Goal: Obtain resource: Download file/media

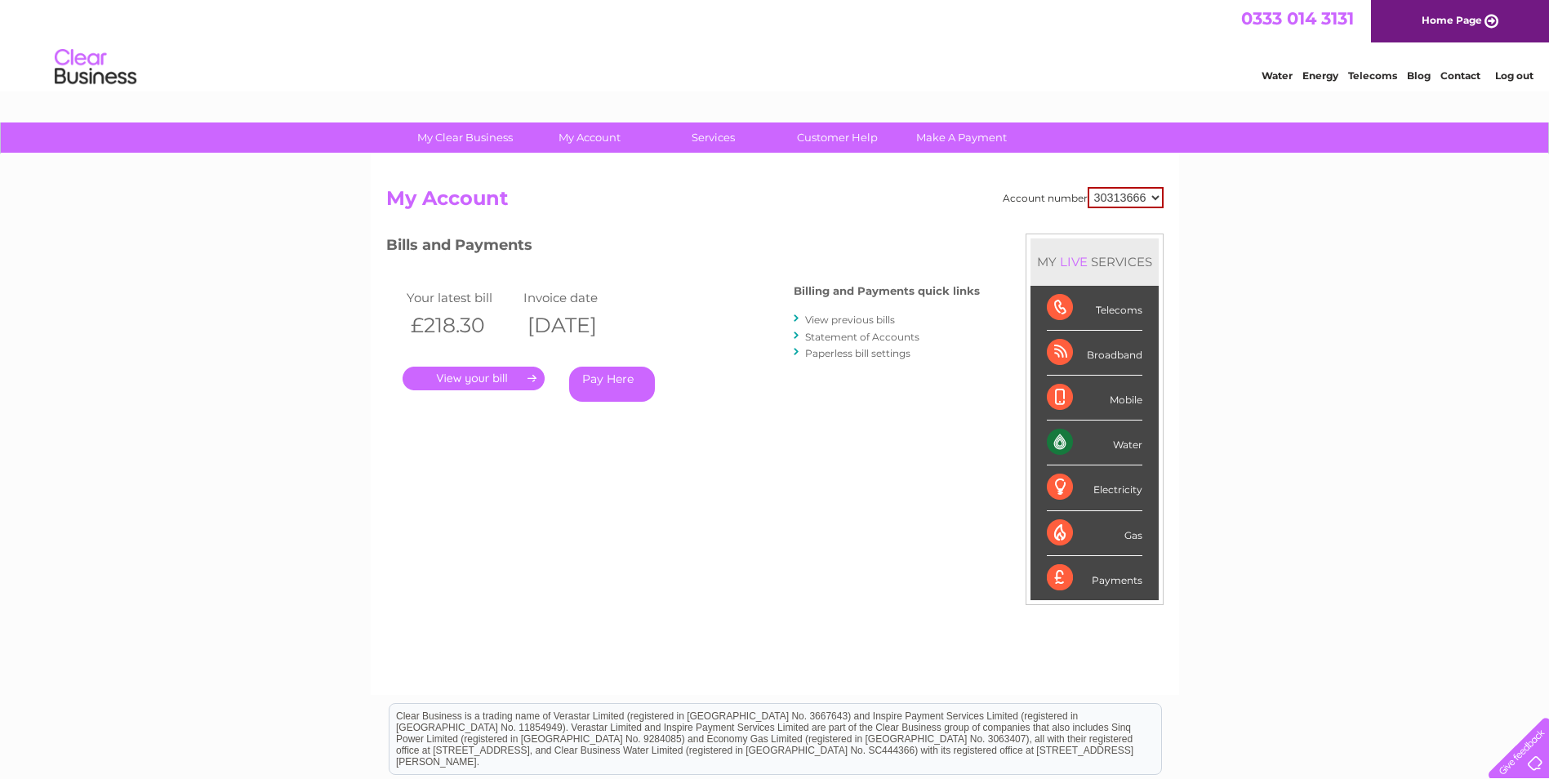
click at [852, 319] on link "View previous bills" at bounding box center [850, 319] width 90 height 12
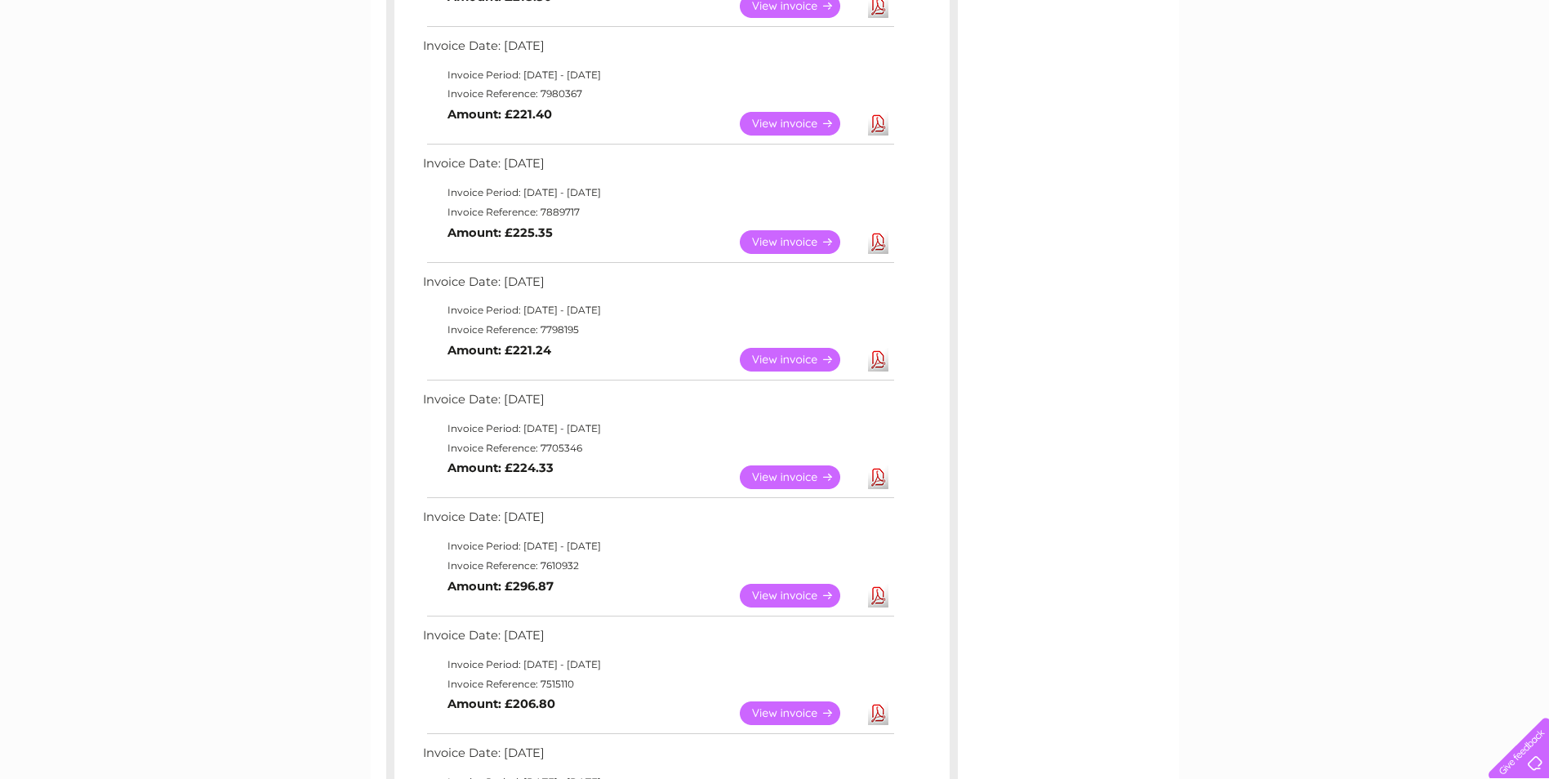
scroll to position [571, 0]
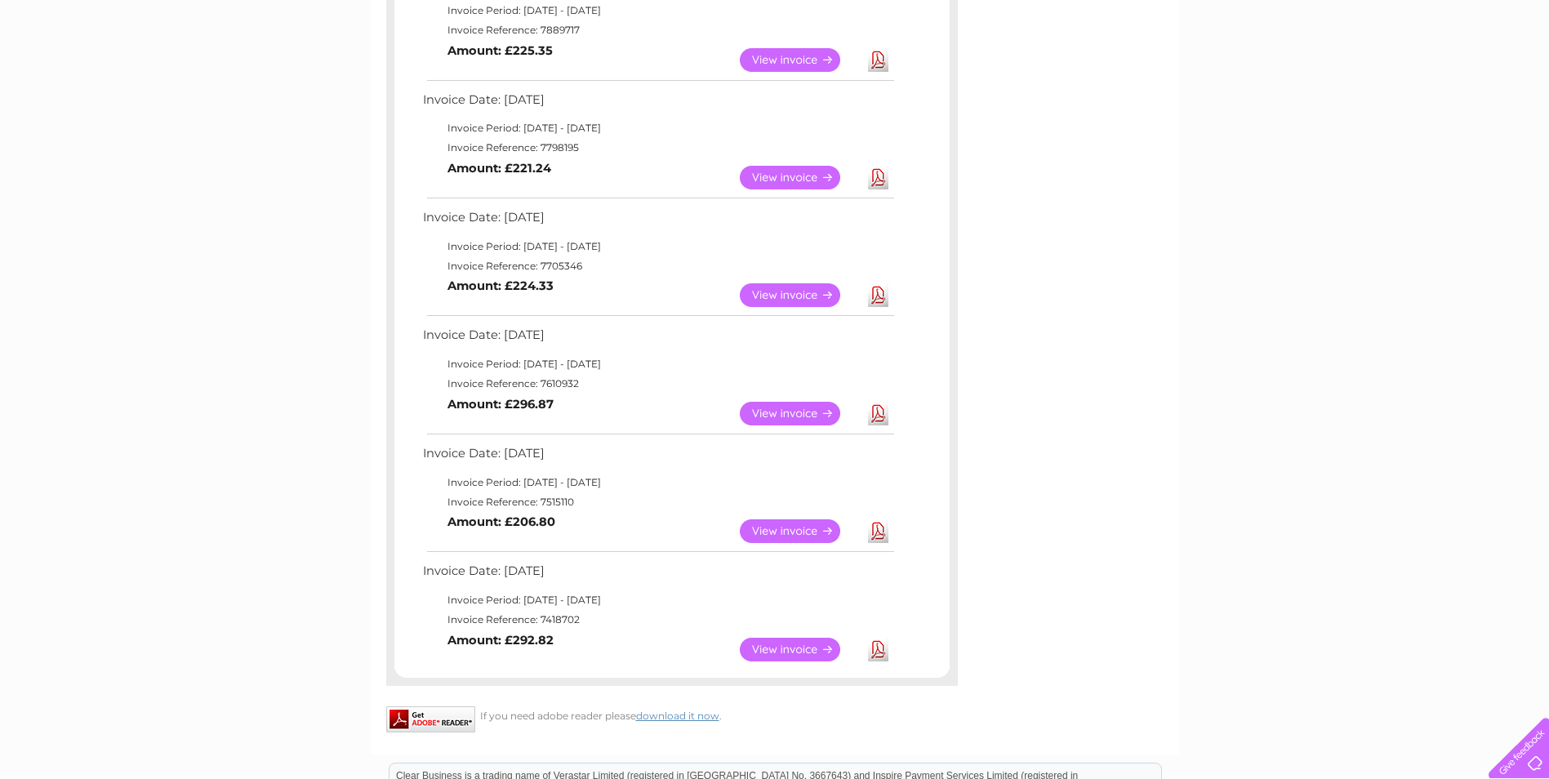
click at [780, 176] on link "View" at bounding box center [800, 178] width 120 height 24
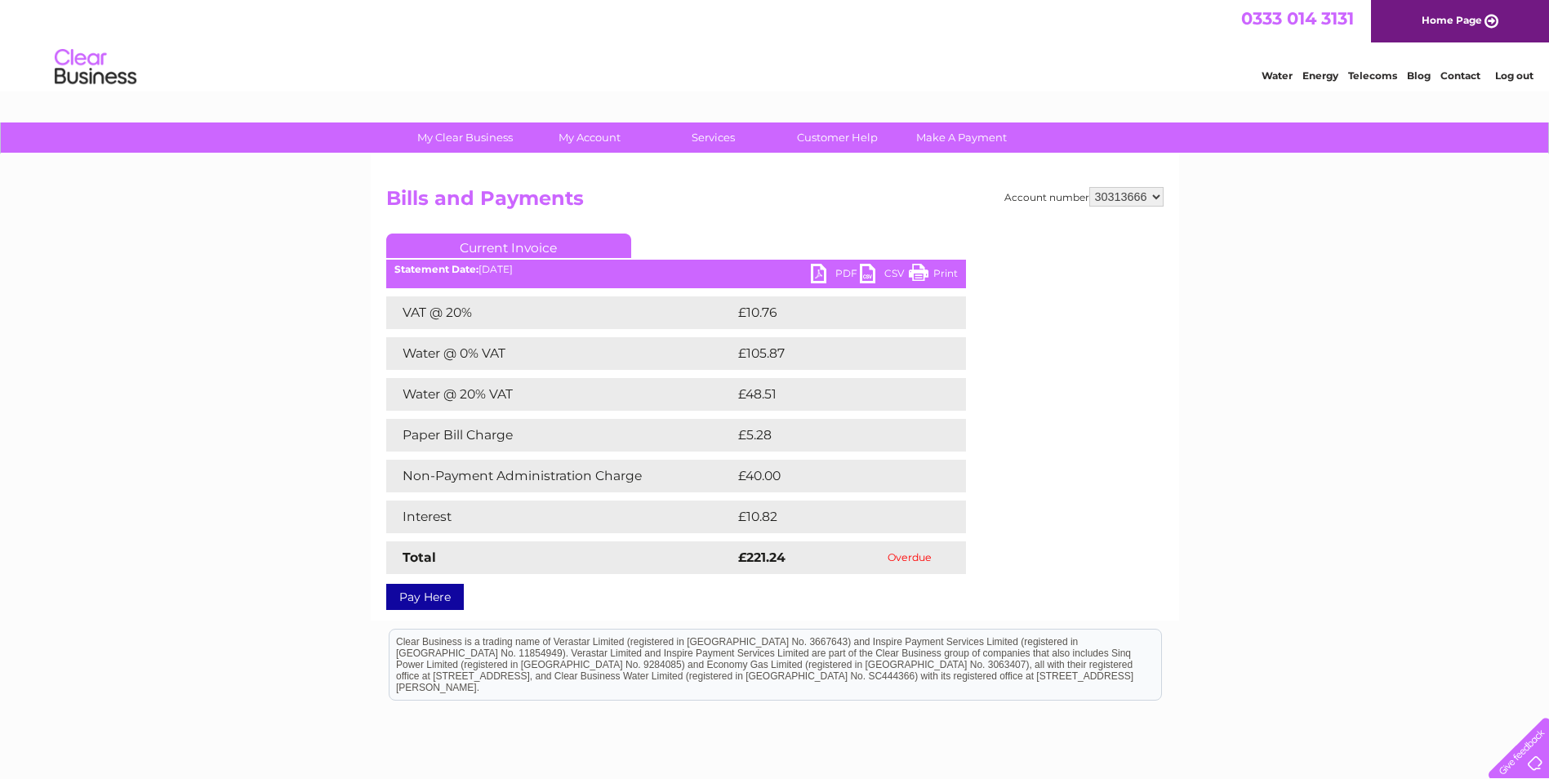
click at [835, 269] on link "PDF" at bounding box center [835, 276] width 49 height 24
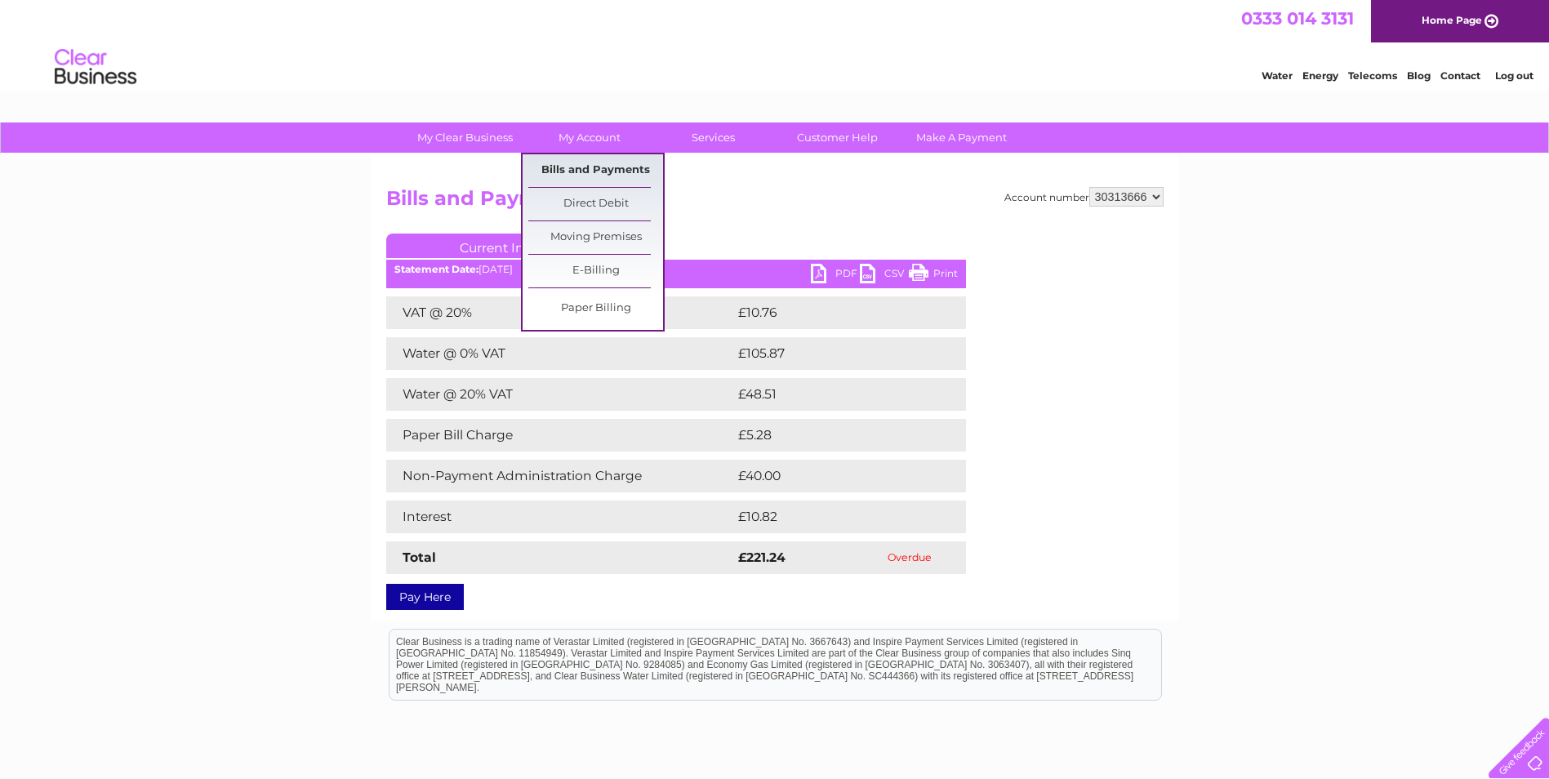
click at [588, 167] on link "Bills and Payments" at bounding box center [595, 170] width 135 height 33
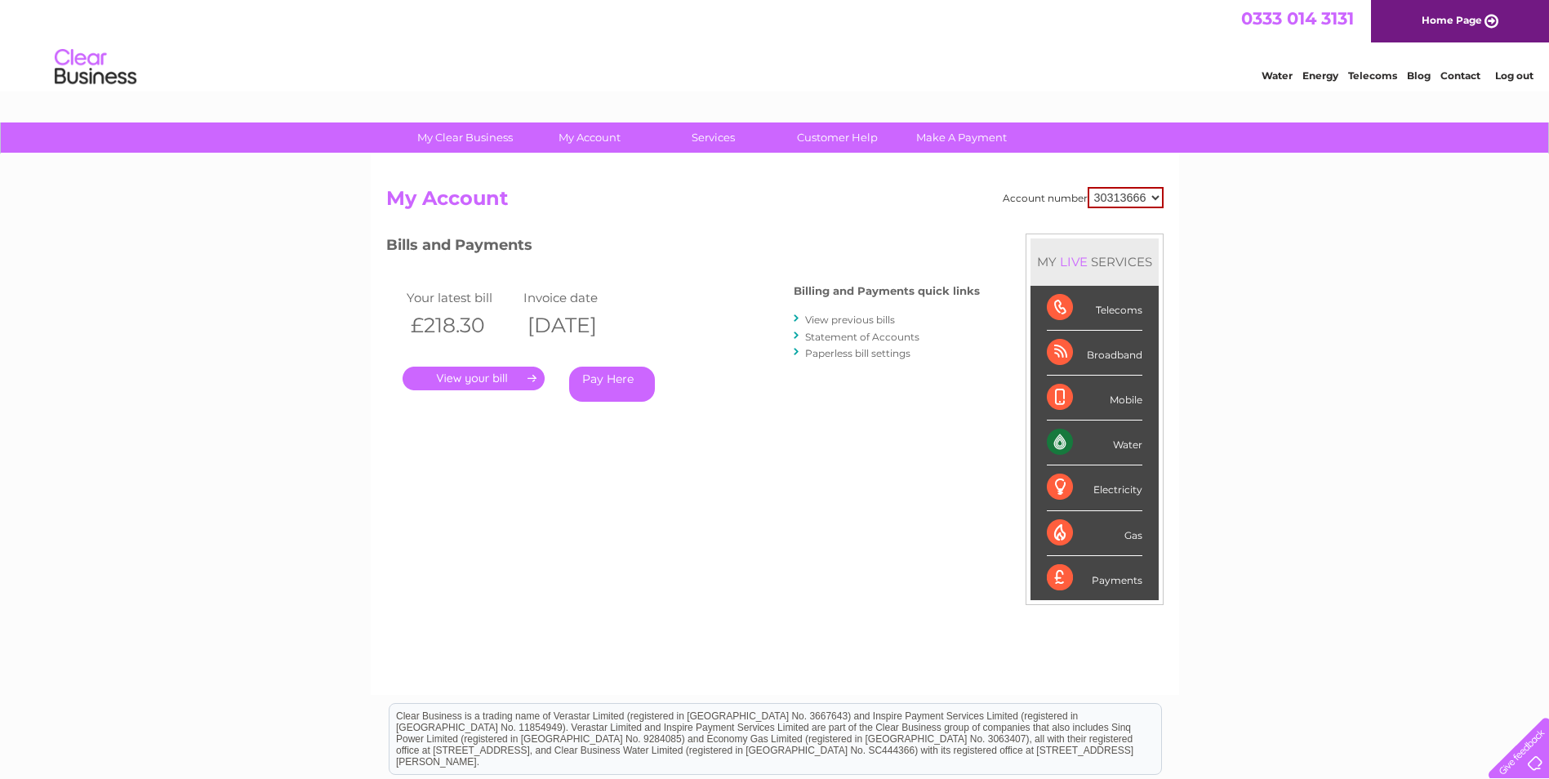
click at [840, 319] on link "View previous bills" at bounding box center [850, 319] width 90 height 12
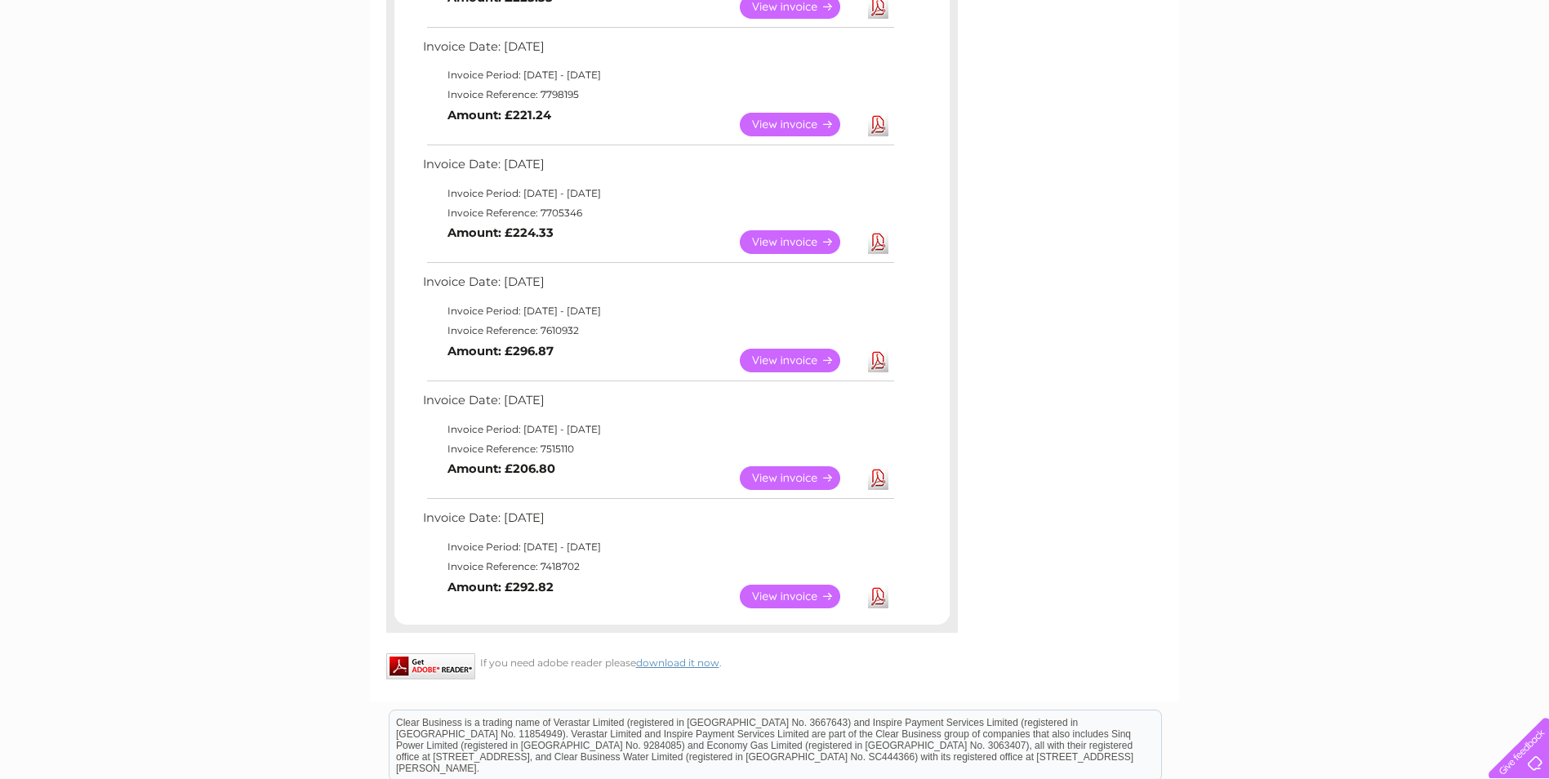
scroll to position [653, 0]
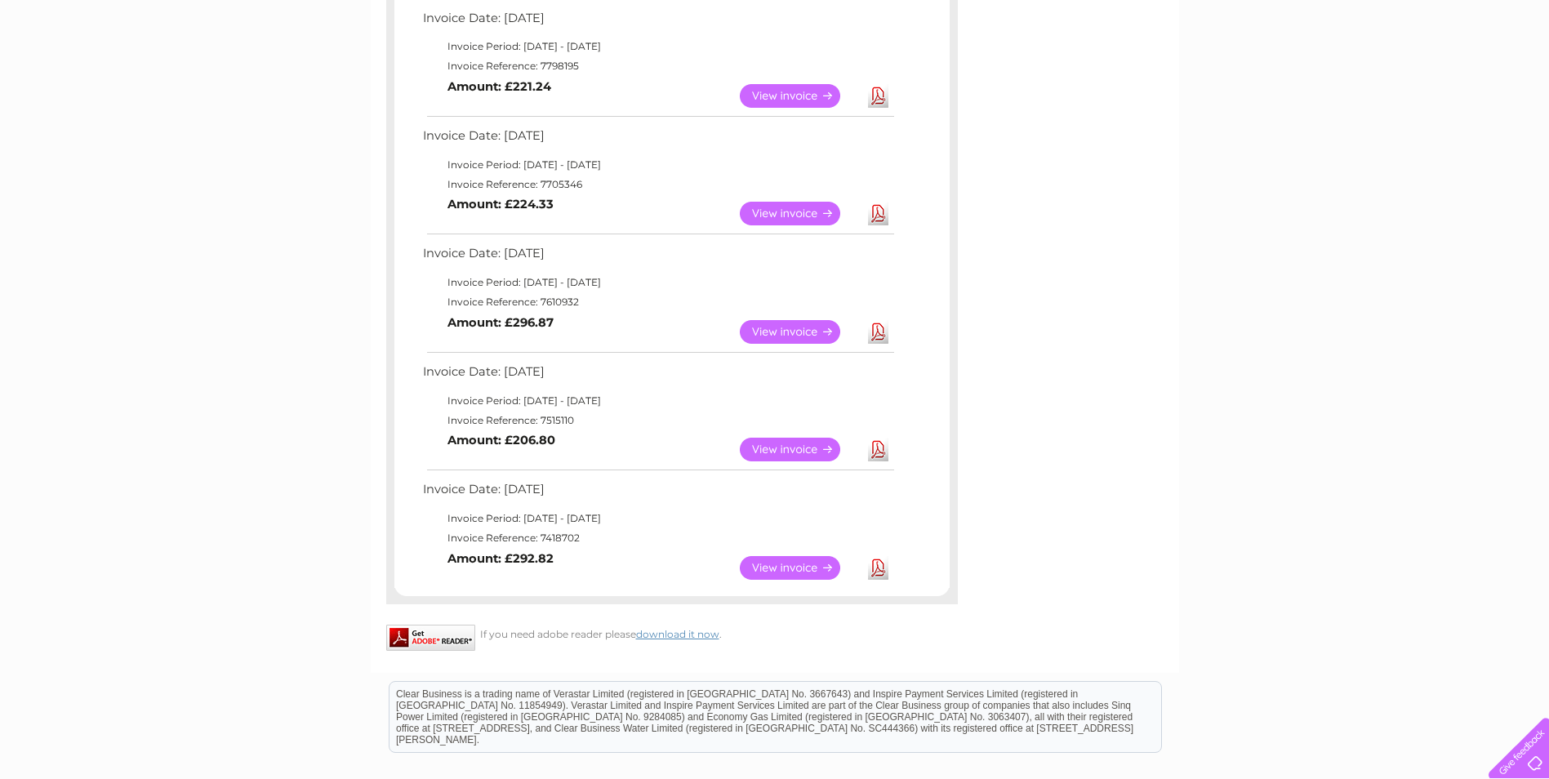
click at [789, 453] on link "View" at bounding box center [800, 450] width 120 height 24
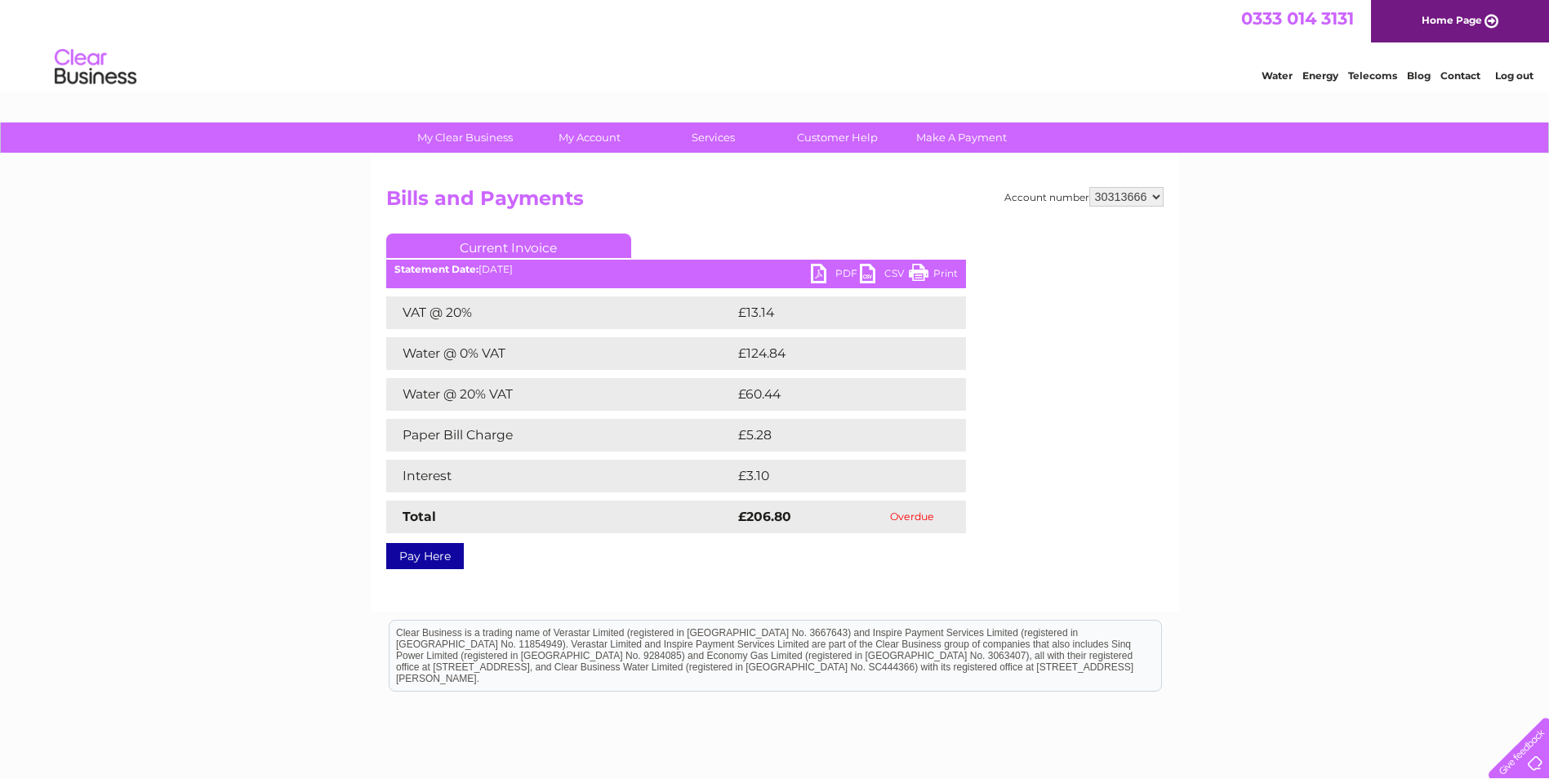
click at [821, 269] on link "PDF" at bounding box center [835, 276] width 49 height 24
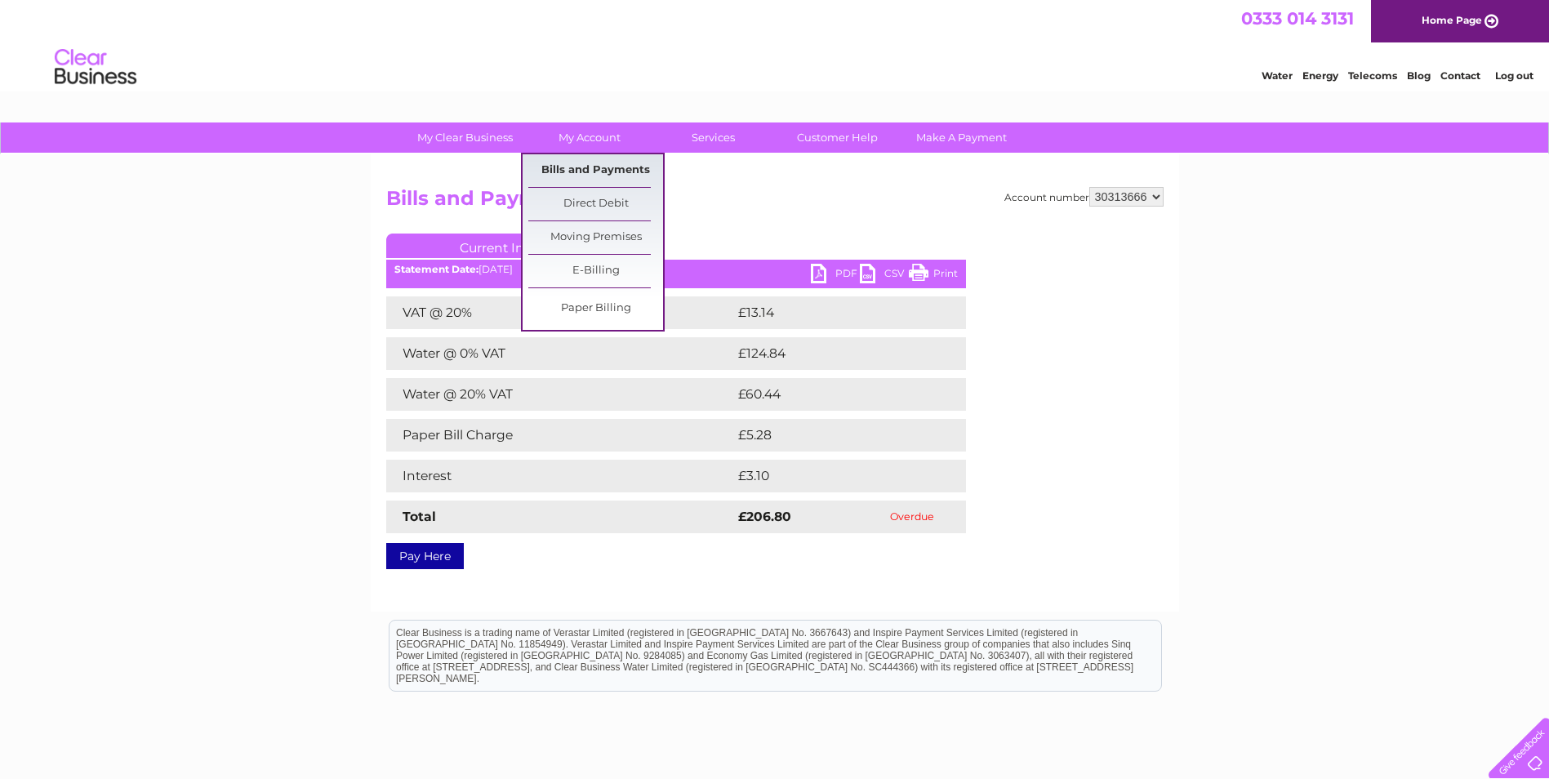
click at [589, 167] on link "Bills and Payments" at bounding box center [595, 170] width 135 height 33
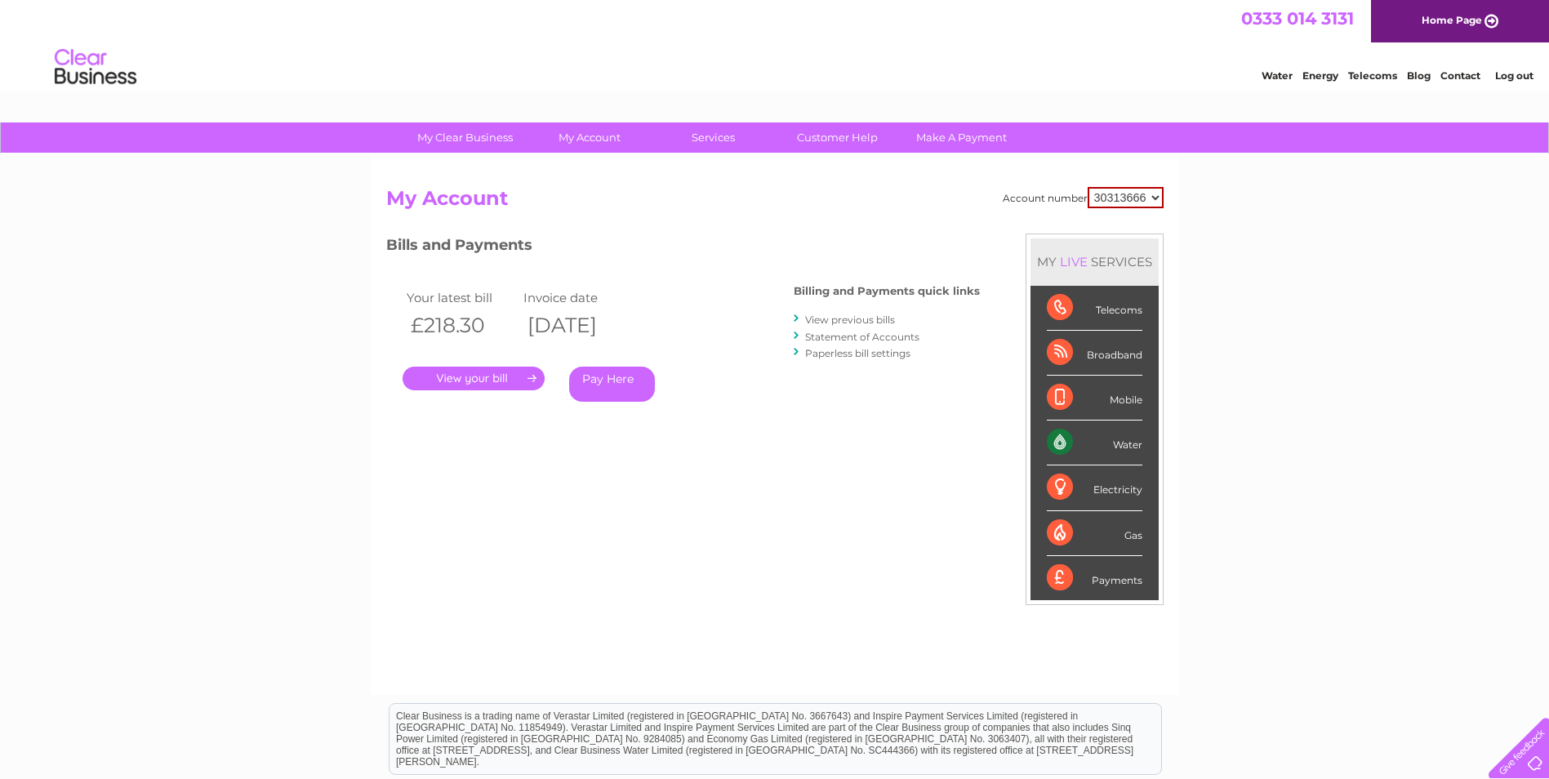
click at [838, 319] on link "View previous bills" at bounding box center [850, 319] width 90 height 12
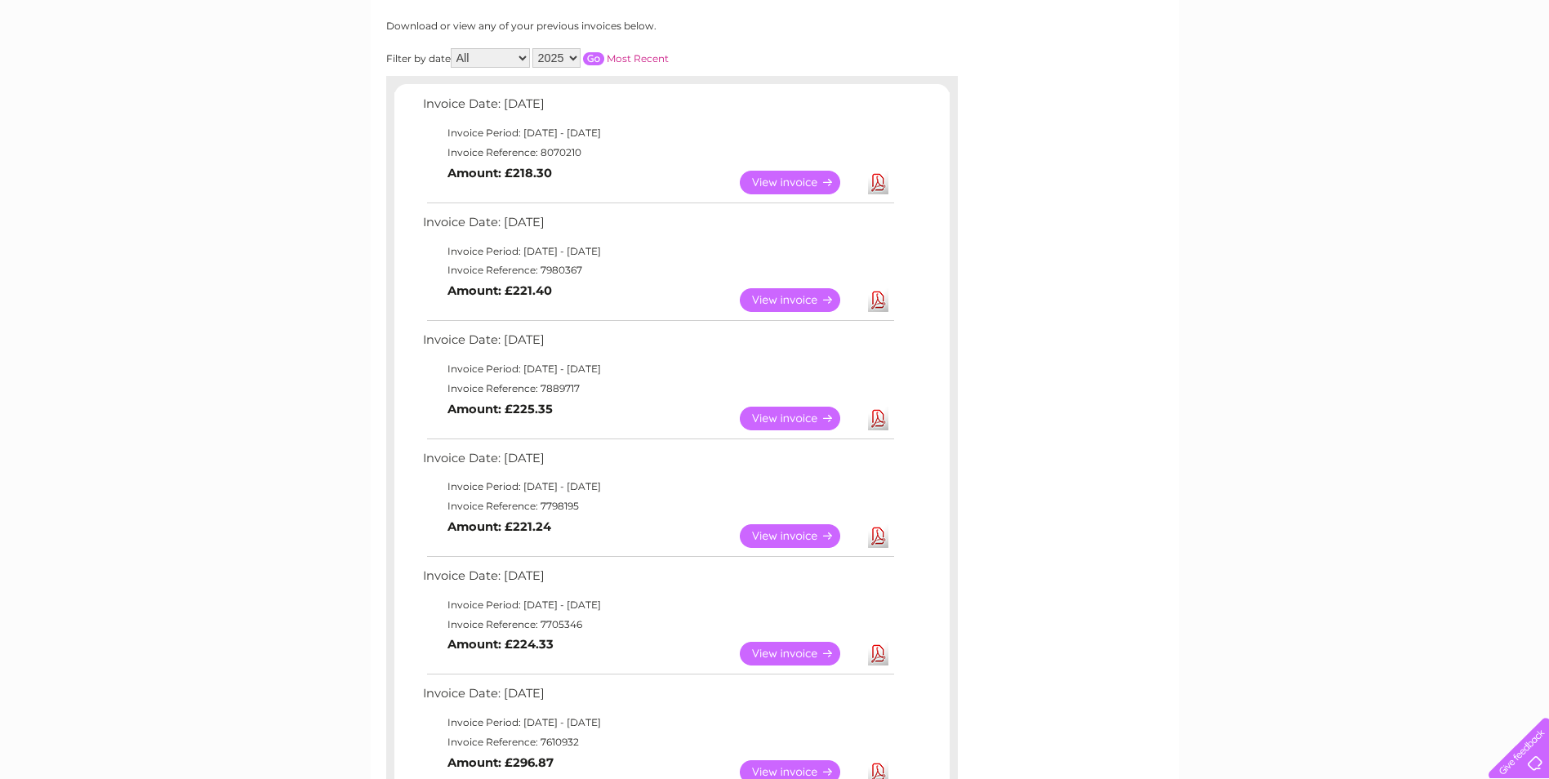
scroll to position [245, 0]
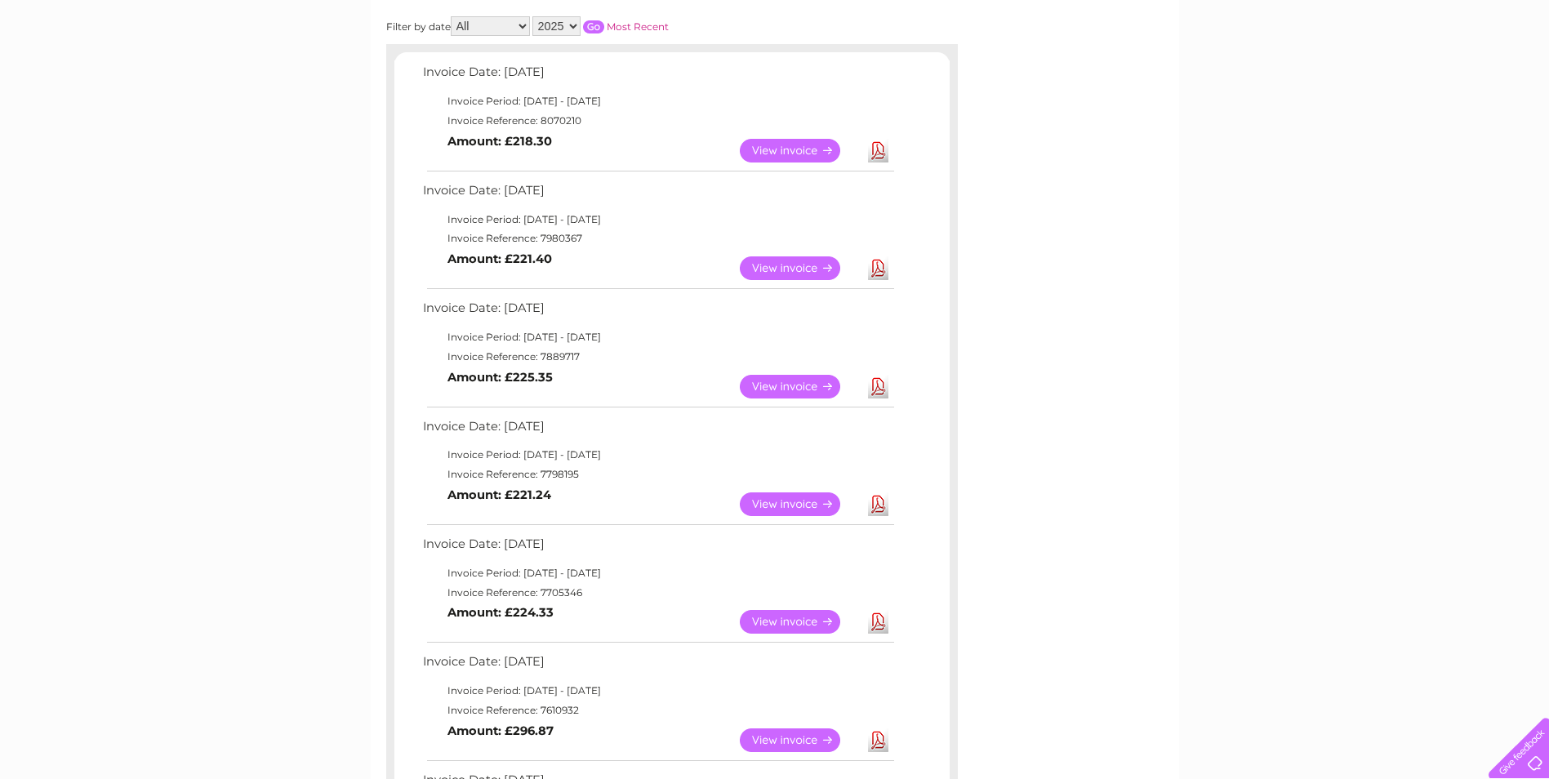
click at [787, 505] on link "View" at bounding box center [800, 504] width 120 height 24
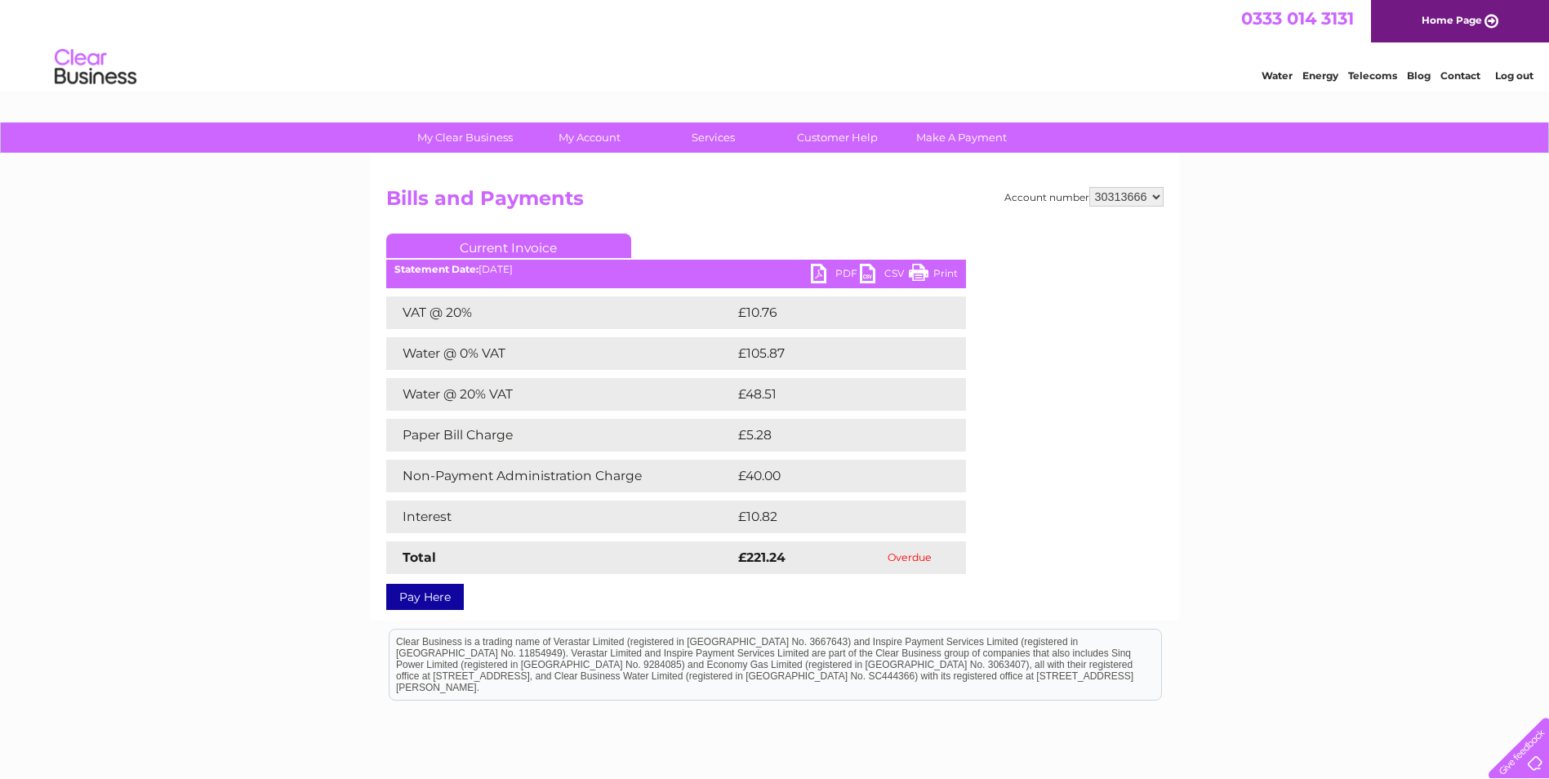
click at [842, 269] on link "PDF" at bounding box center [835, 276] width 49 height 24
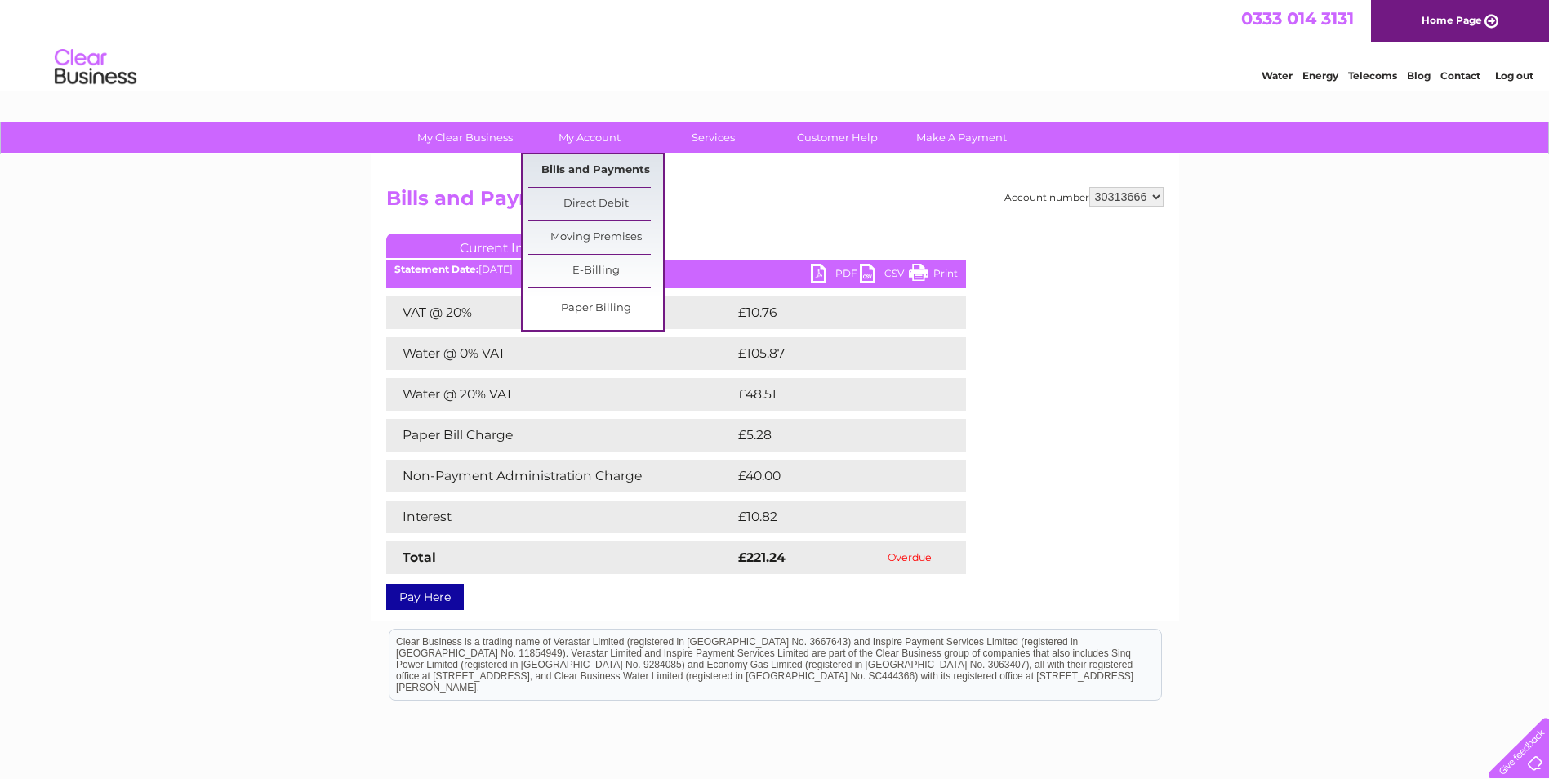
click at [594, 169] on link "Bills and Payments" at bounding box center [595, 170] width 135 height 33
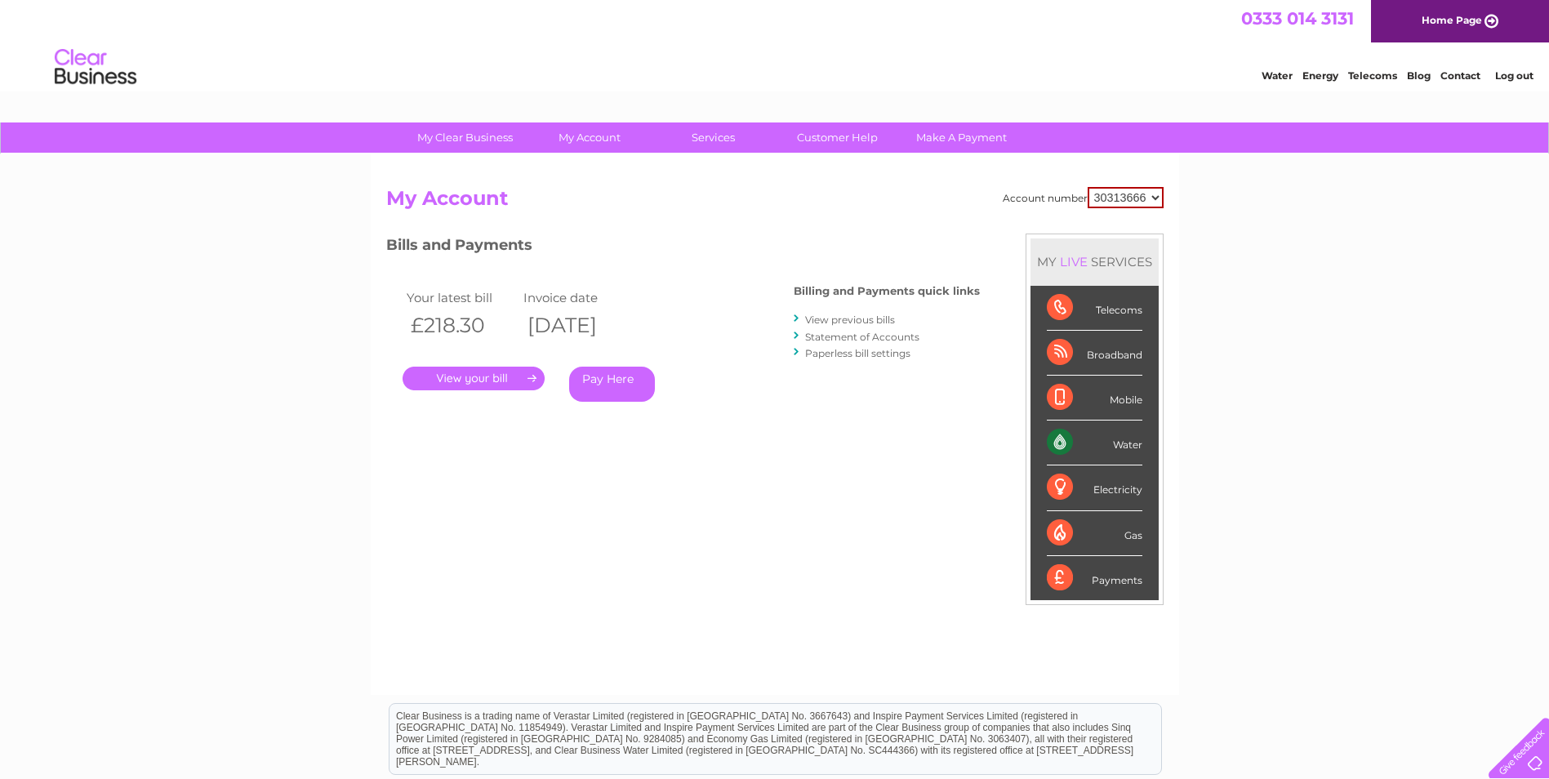
click at [860, 318] on link "View previous bills" at bounding box center [850, 319] width 90 height 12
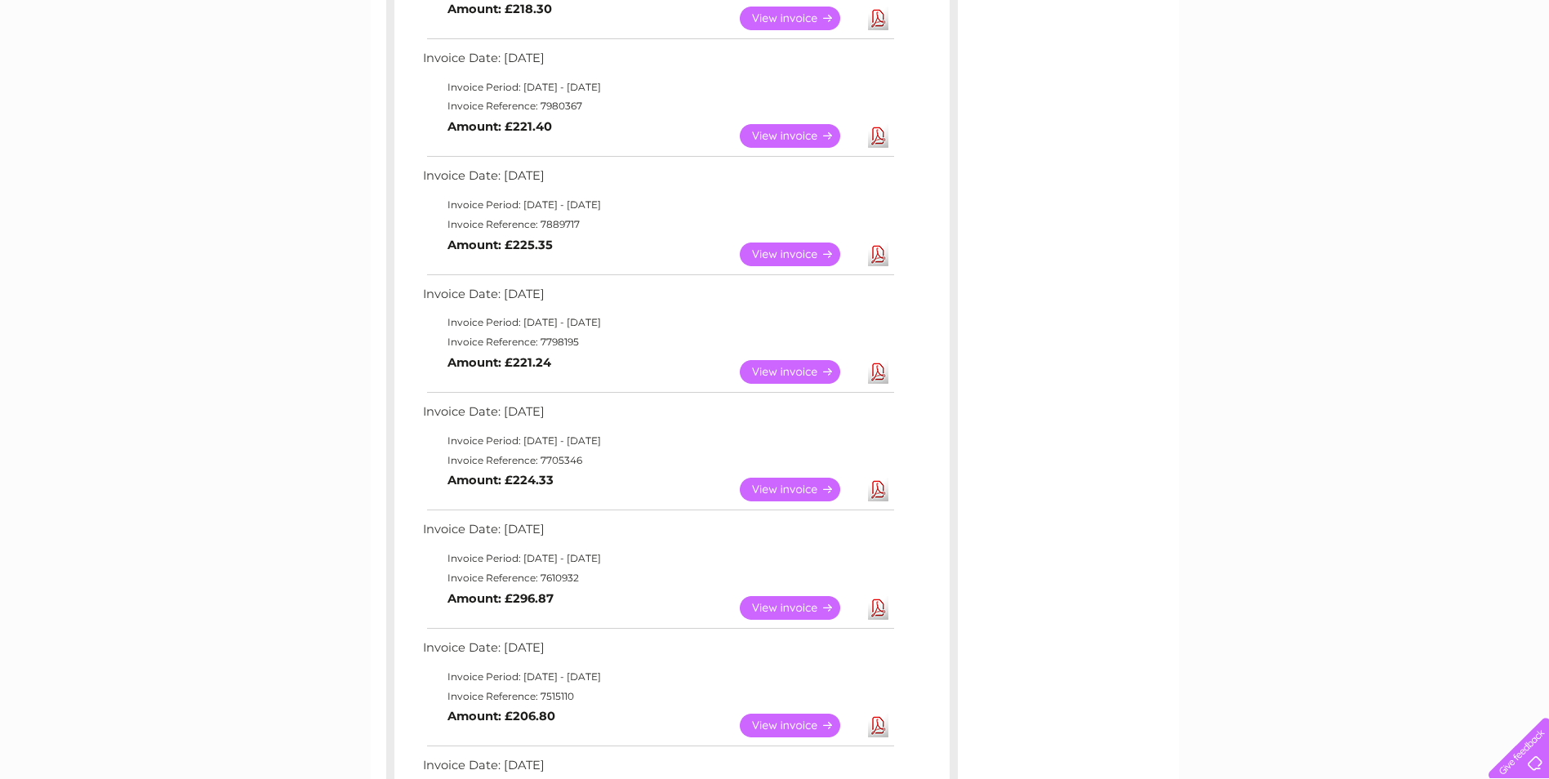
scroll to position [653, 0]
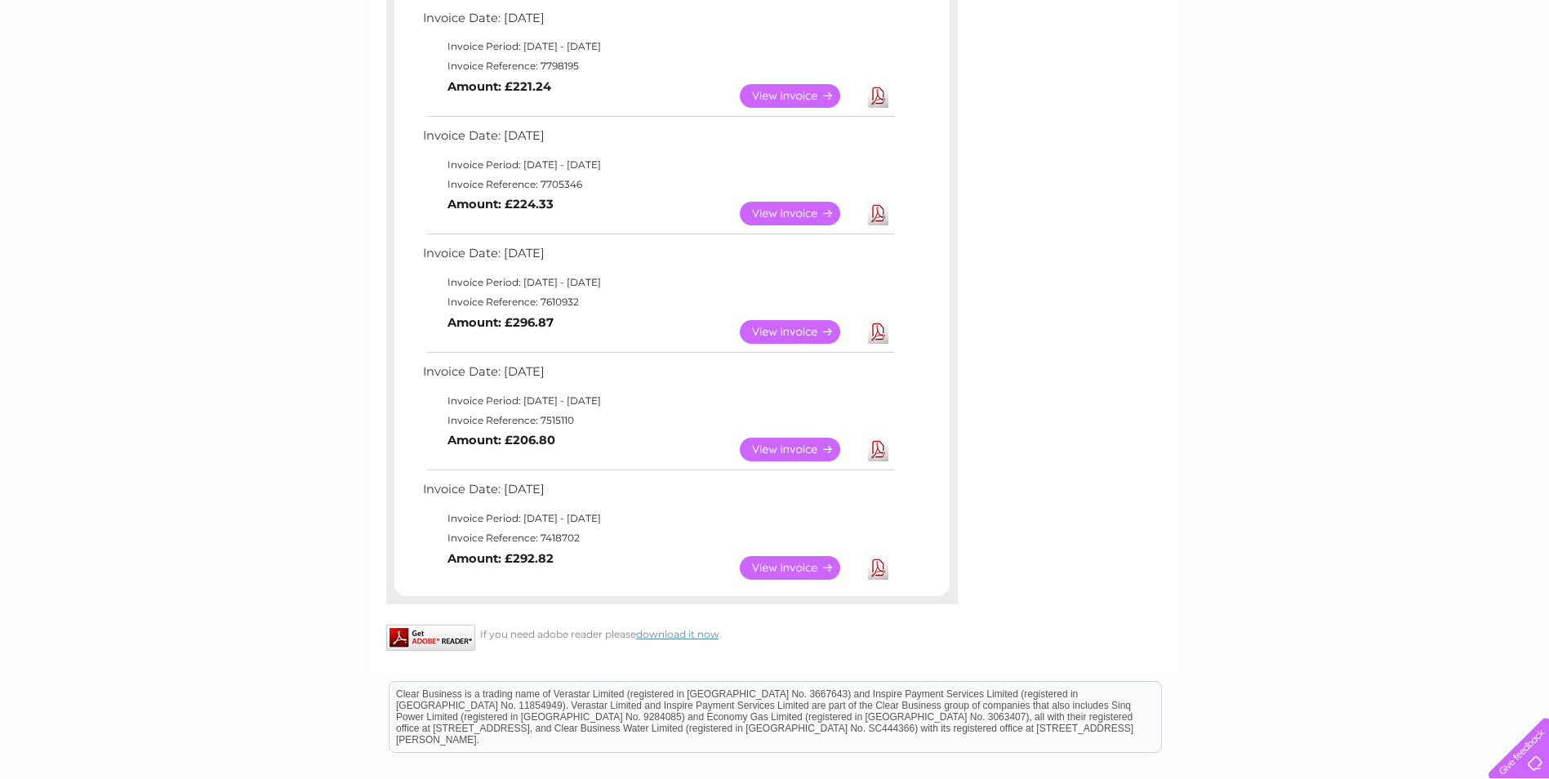
click at [793, 340] on link "View" at bounding box center [800, 332] width 120 height 24
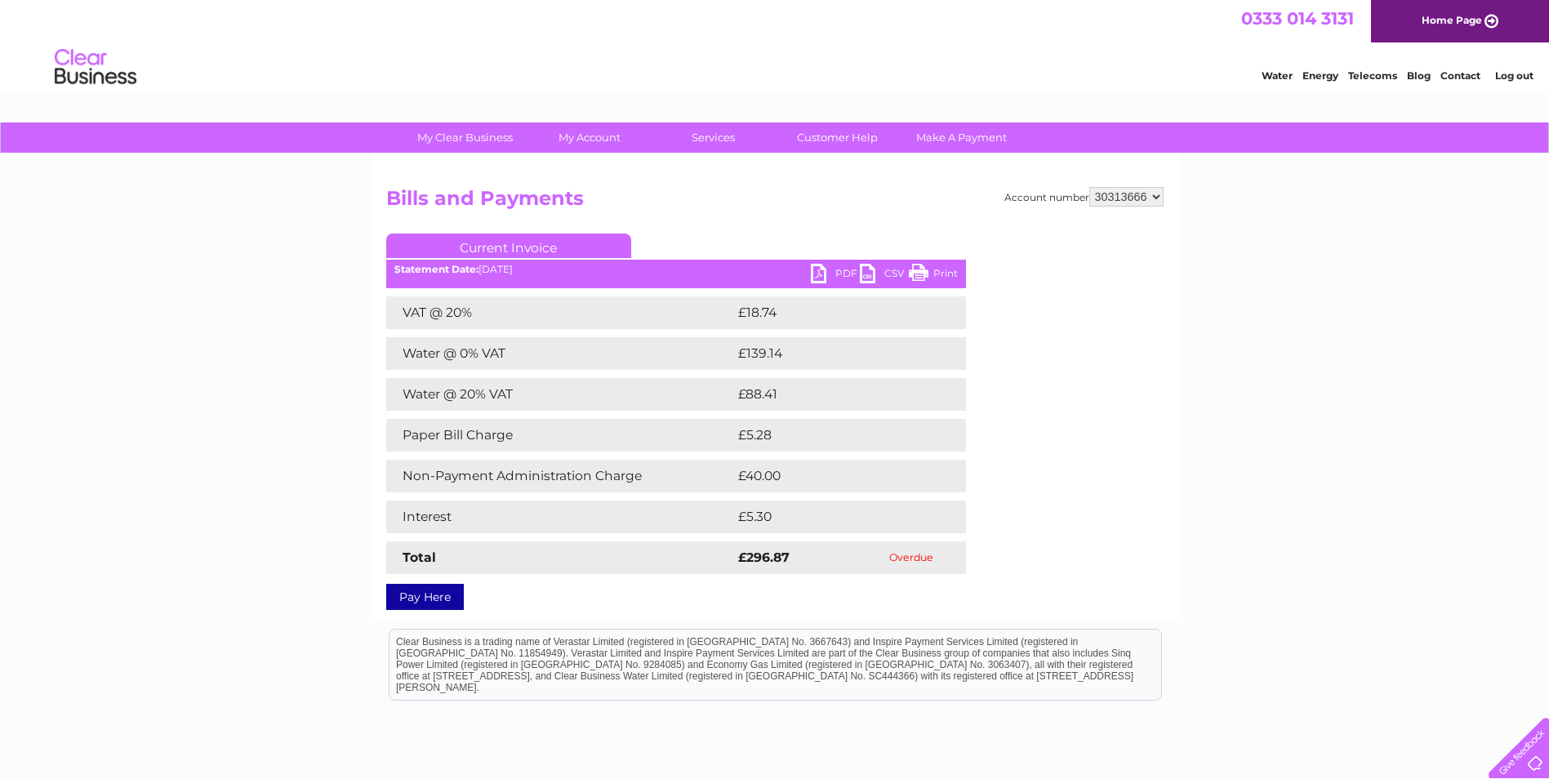
click at [844, 269] on link "PDF" at bounding box center [835, 276] width 49 height 24
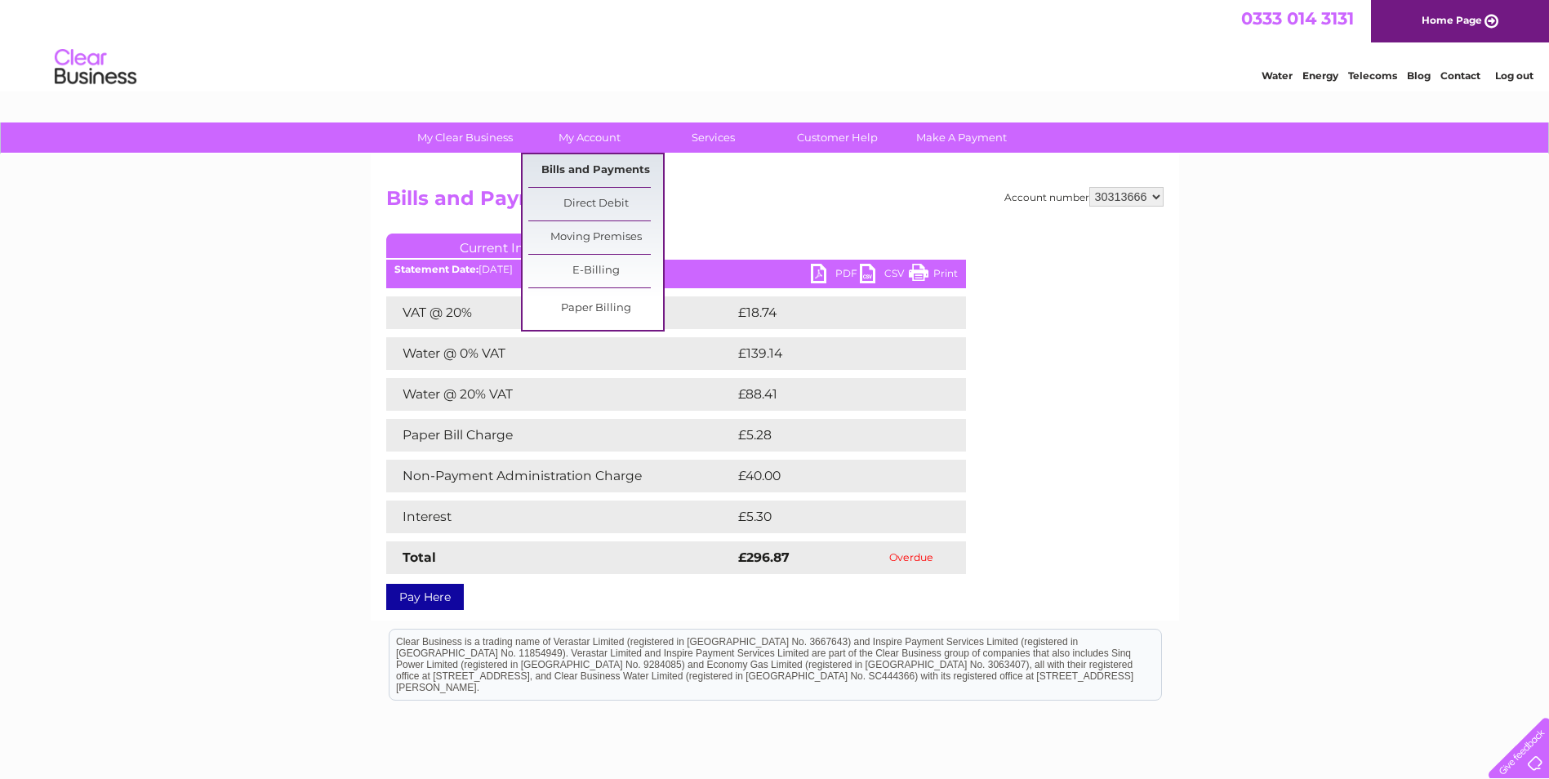
click at [581, 169] on link "Bills and Payments" at bounding box center [595, 170] width 135 height 33
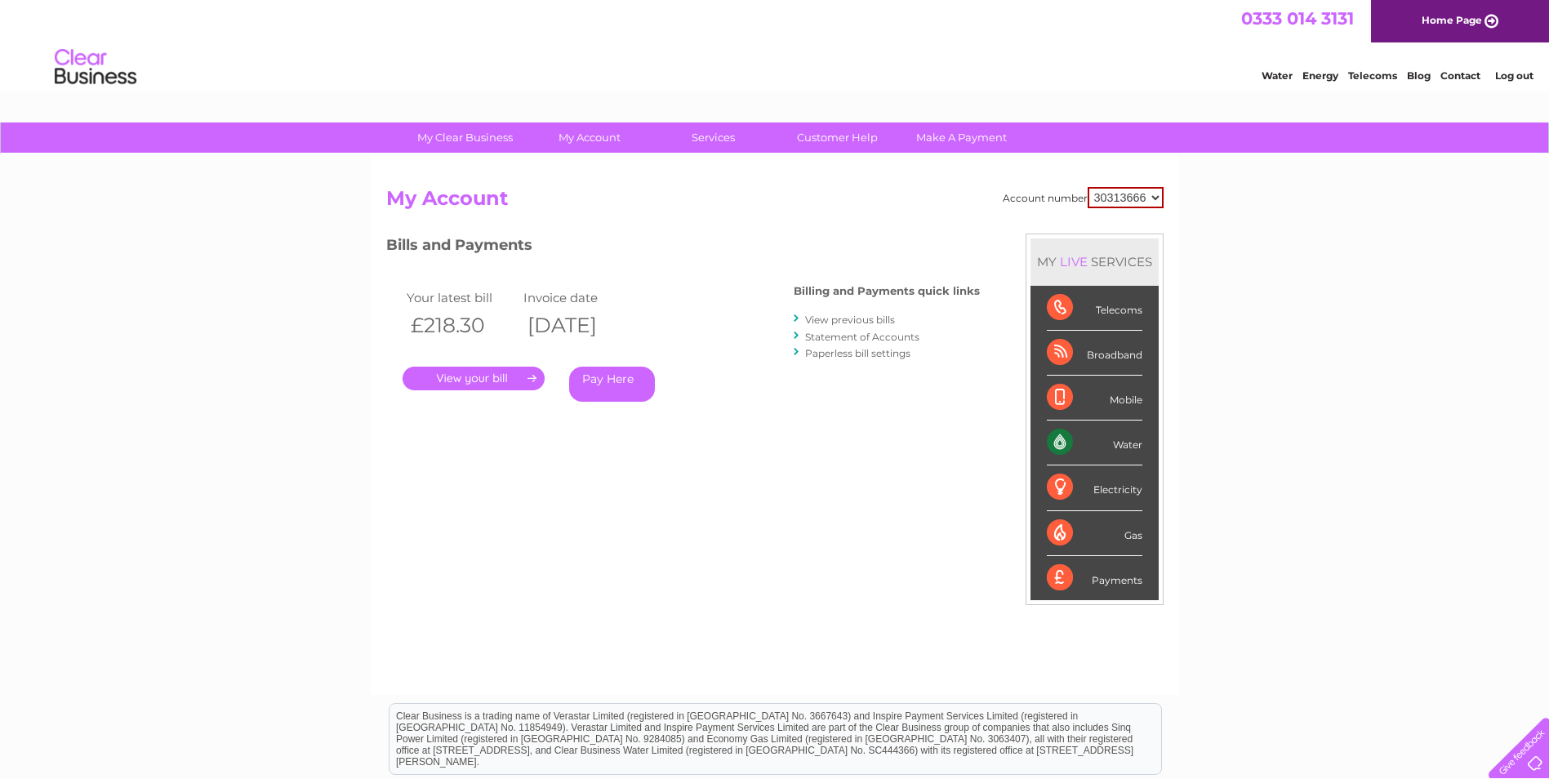
click at [843, 318] on link "View previous bills" at bounding box center [850, 319] width 90 height 12
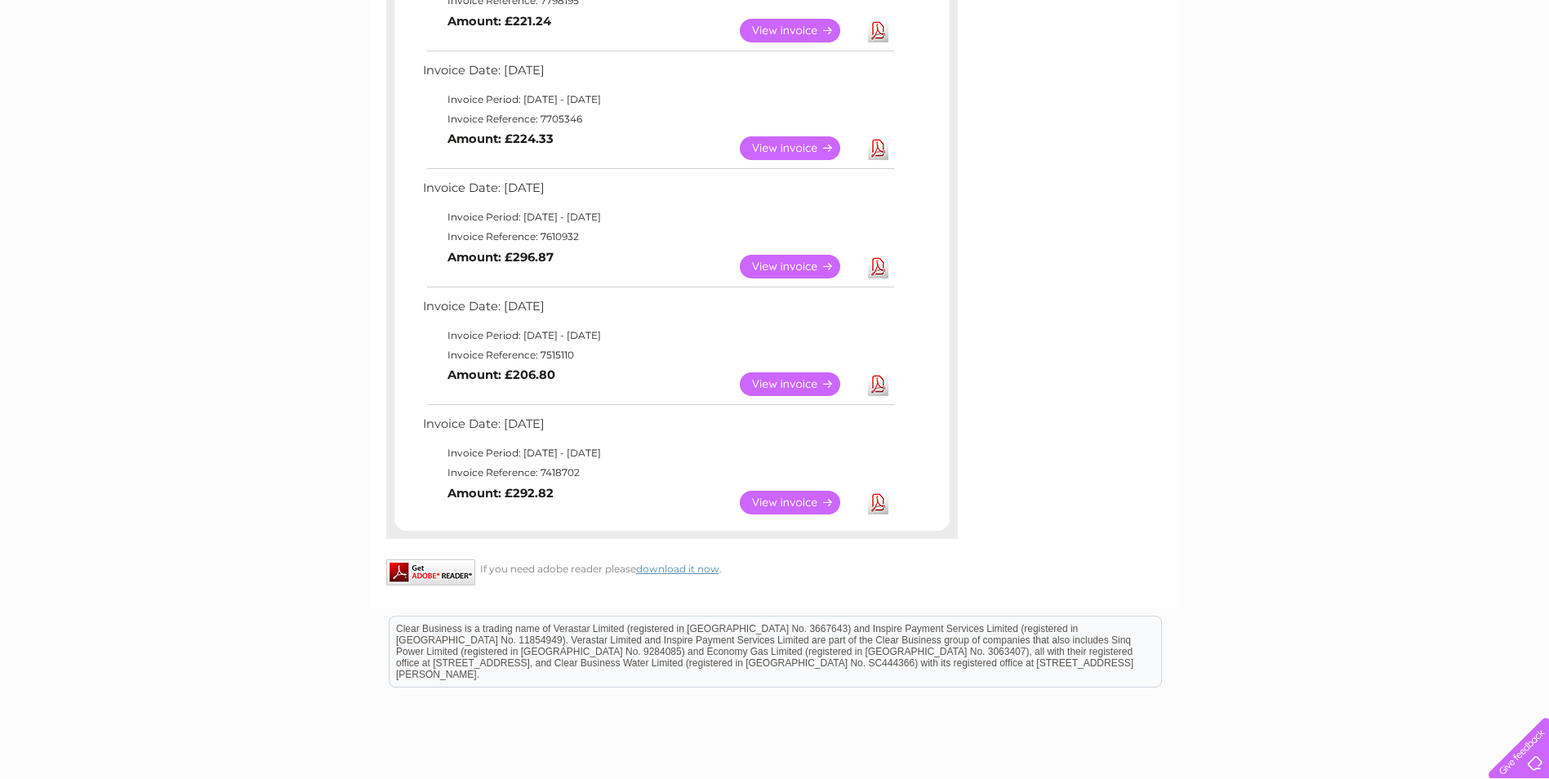
scroll to position [735, 0]
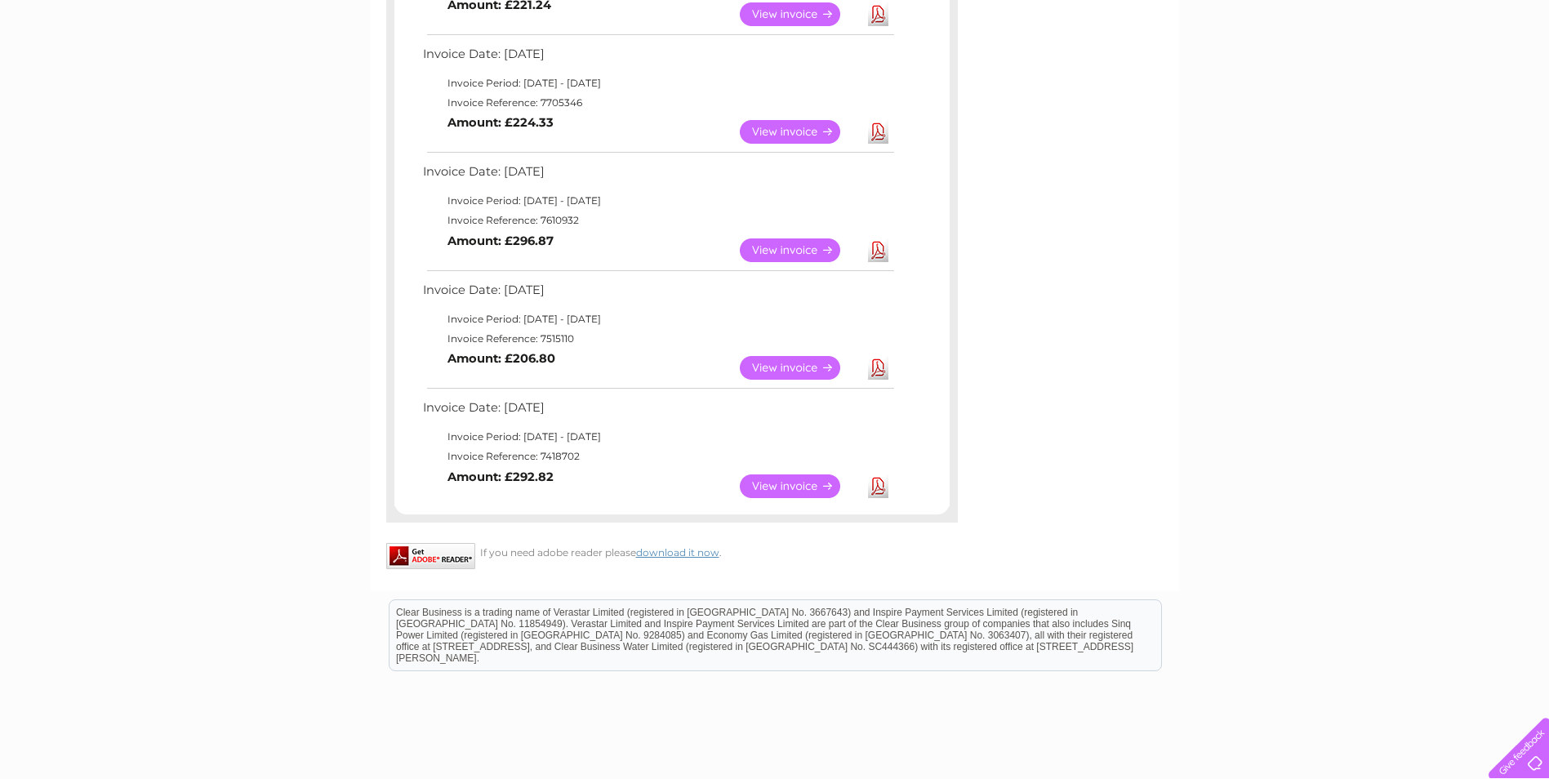
click at [788, 488] on link "View" at bounding box center [800, 486] width 120 height 24
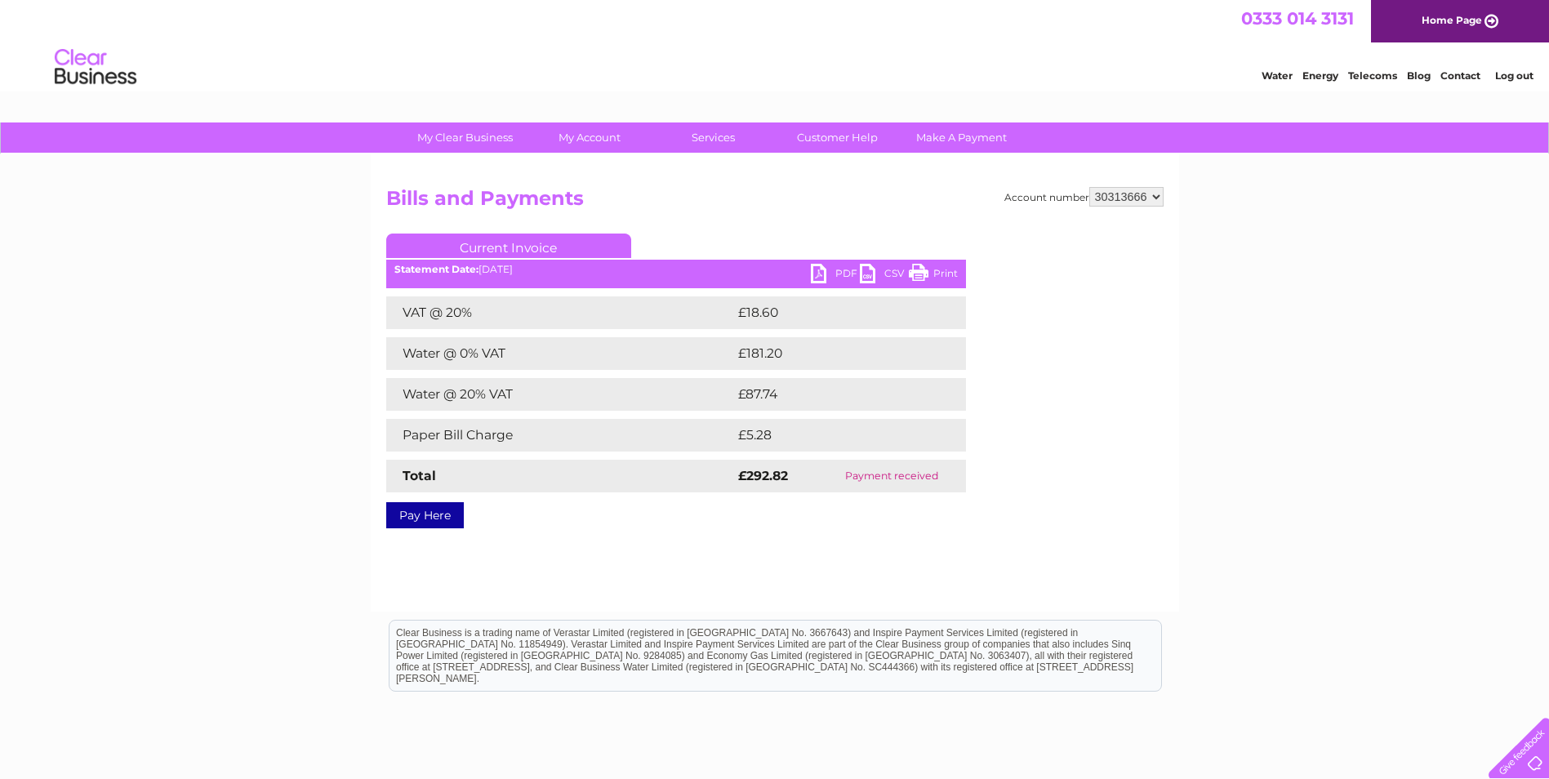
click at [839, 271] on link "PDF" at bounding box center [835, 276] width 49 height 24
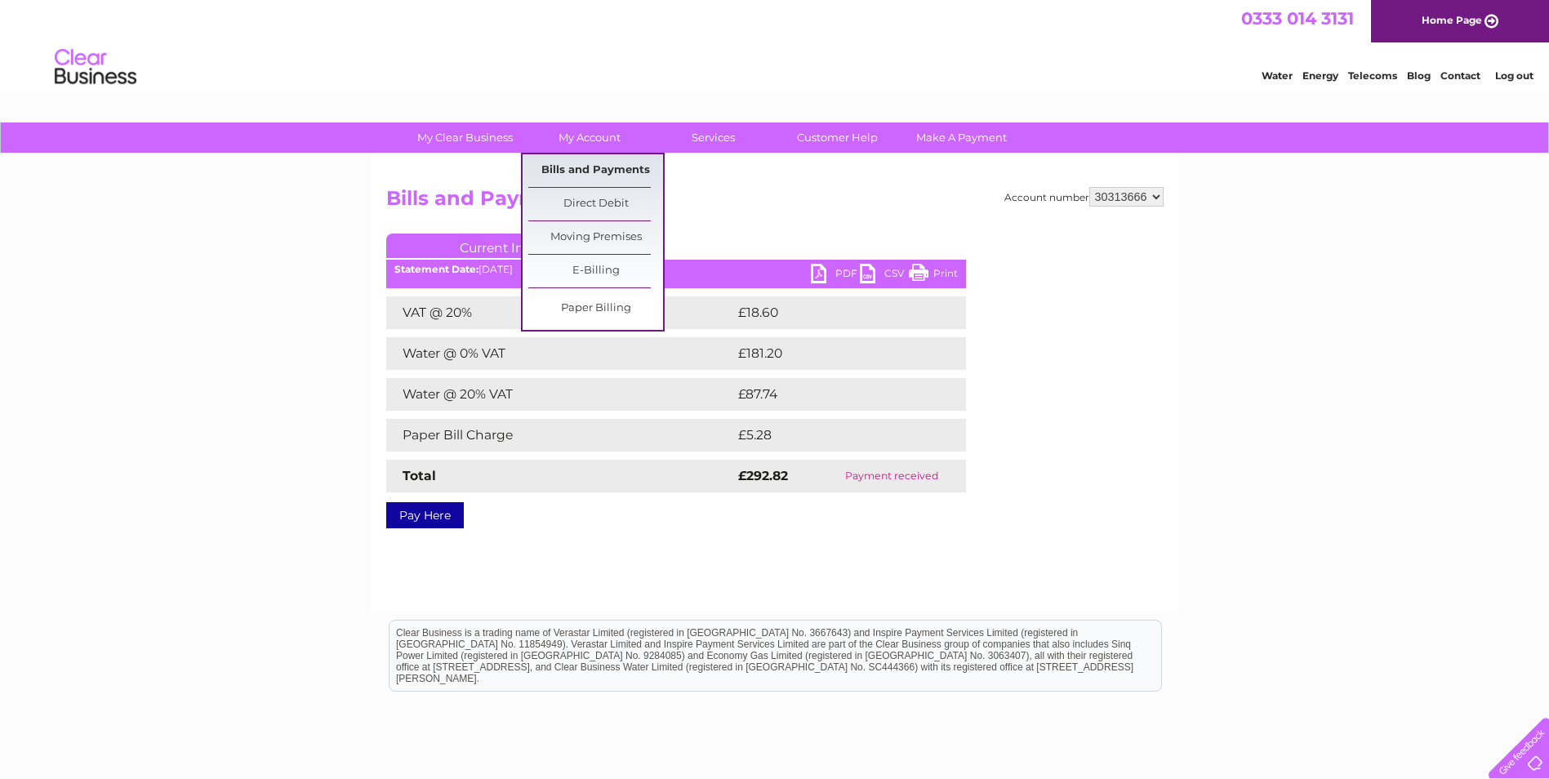
click at [582, 169] on link "Bills and Payments" at bounding box center [595, 170] width 135 height 33
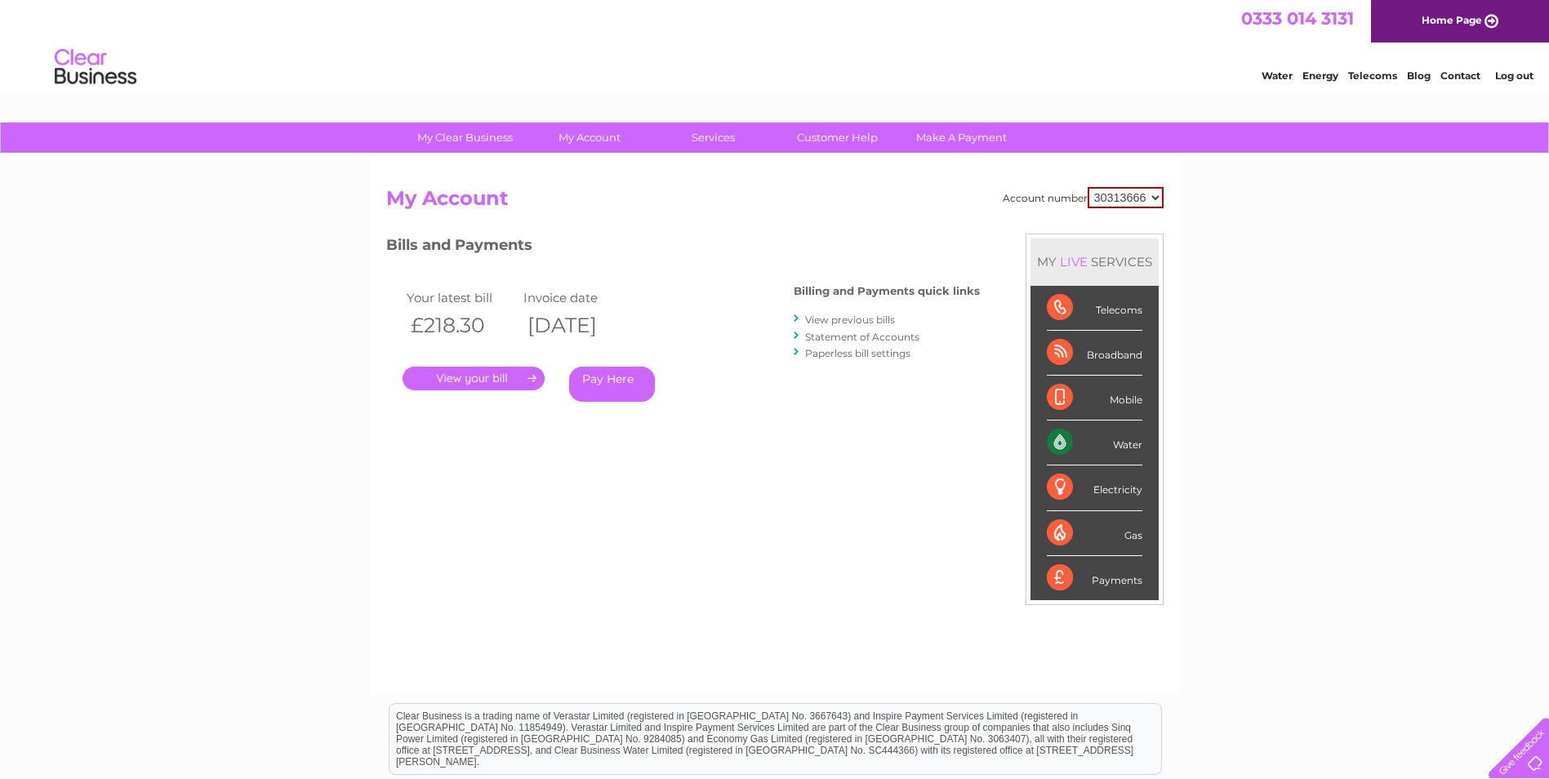
click at [586, 170] on div "Account number 30313666 My Account MY LIVE SERVICES Telecoms Broadband Mobile W…" at bounding box center [775, 424] width 808 height 540
click at [846, 336] on link "Statement of Accounts" at bounding box center [862, 337] width 114 height 12
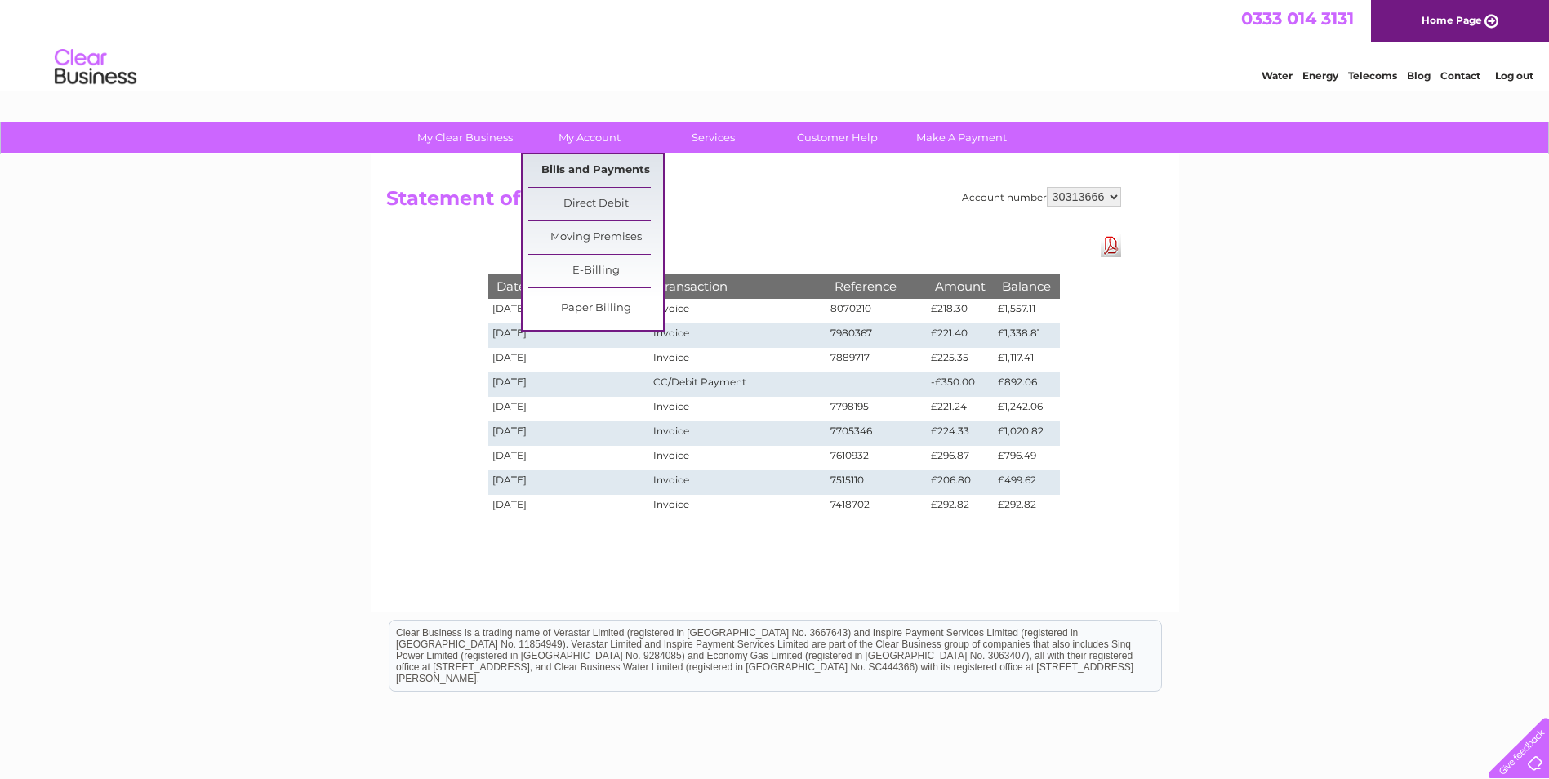
click at [597, 167] on link "Bills and Payments" at bounding box center [595, 170] width 135 height 33
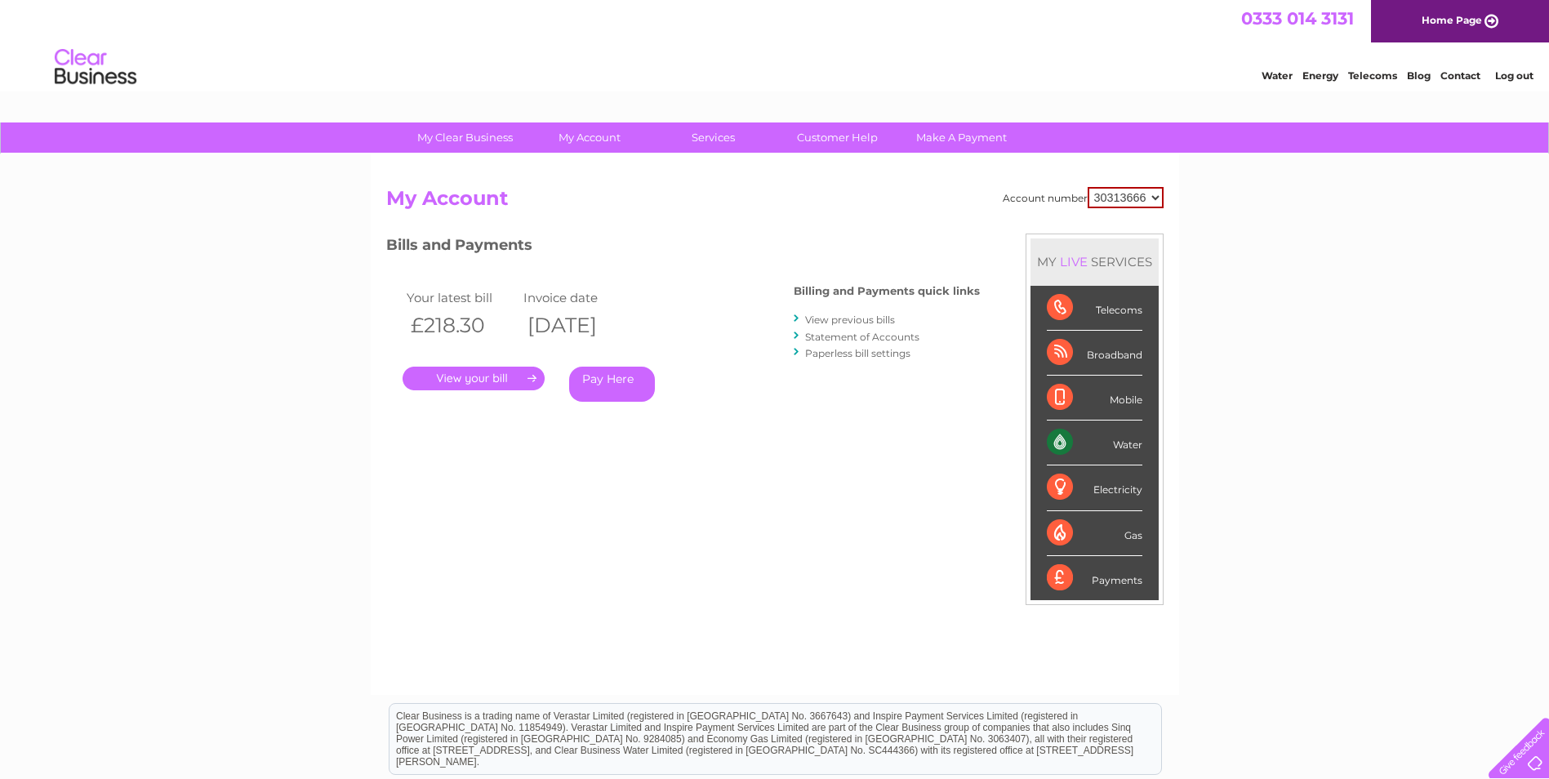
click at [843, 320] on link "View previous bills" at bounding box center [850, 319] width 90 height 12
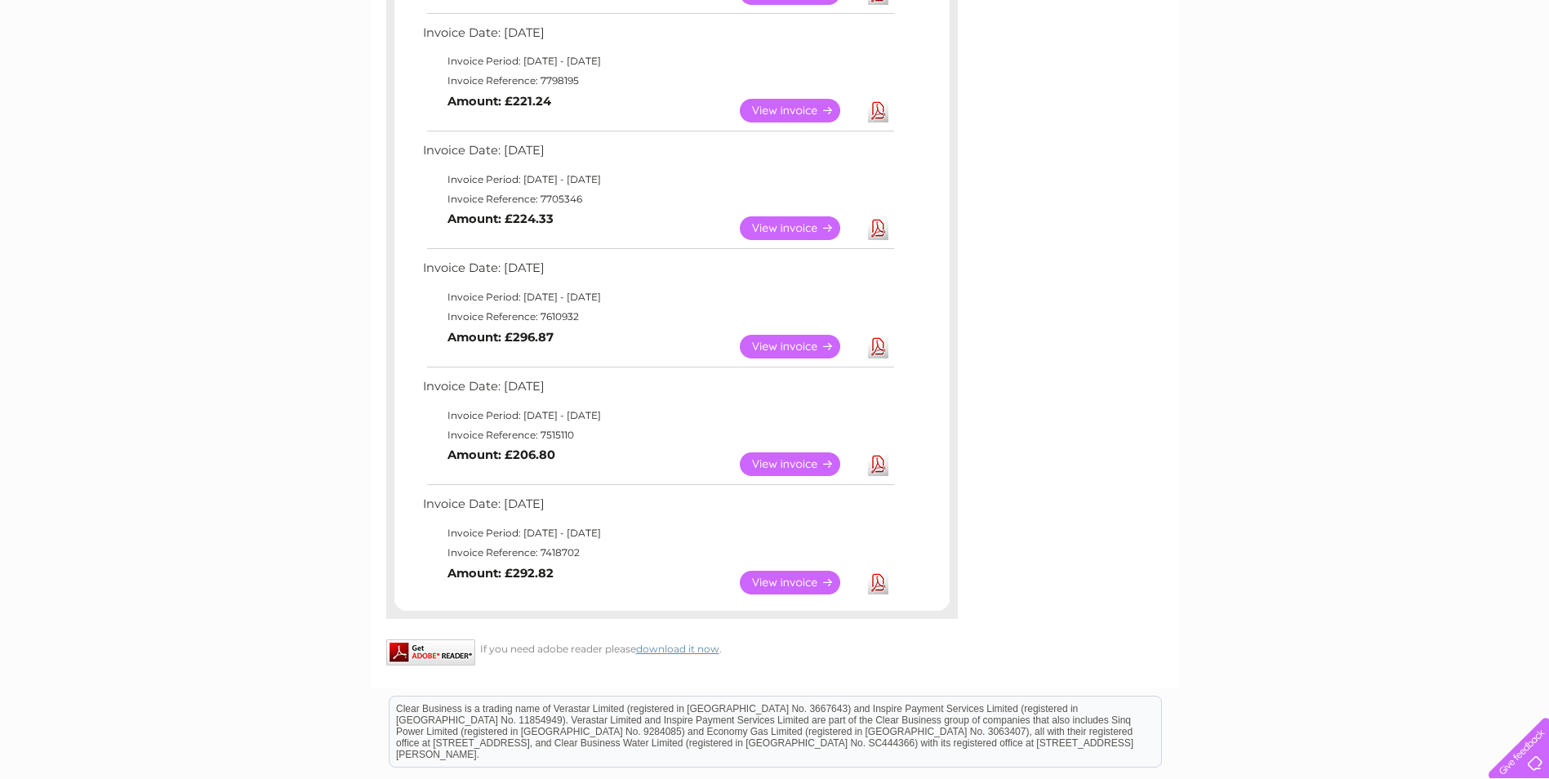
scroll to position [653, 0]
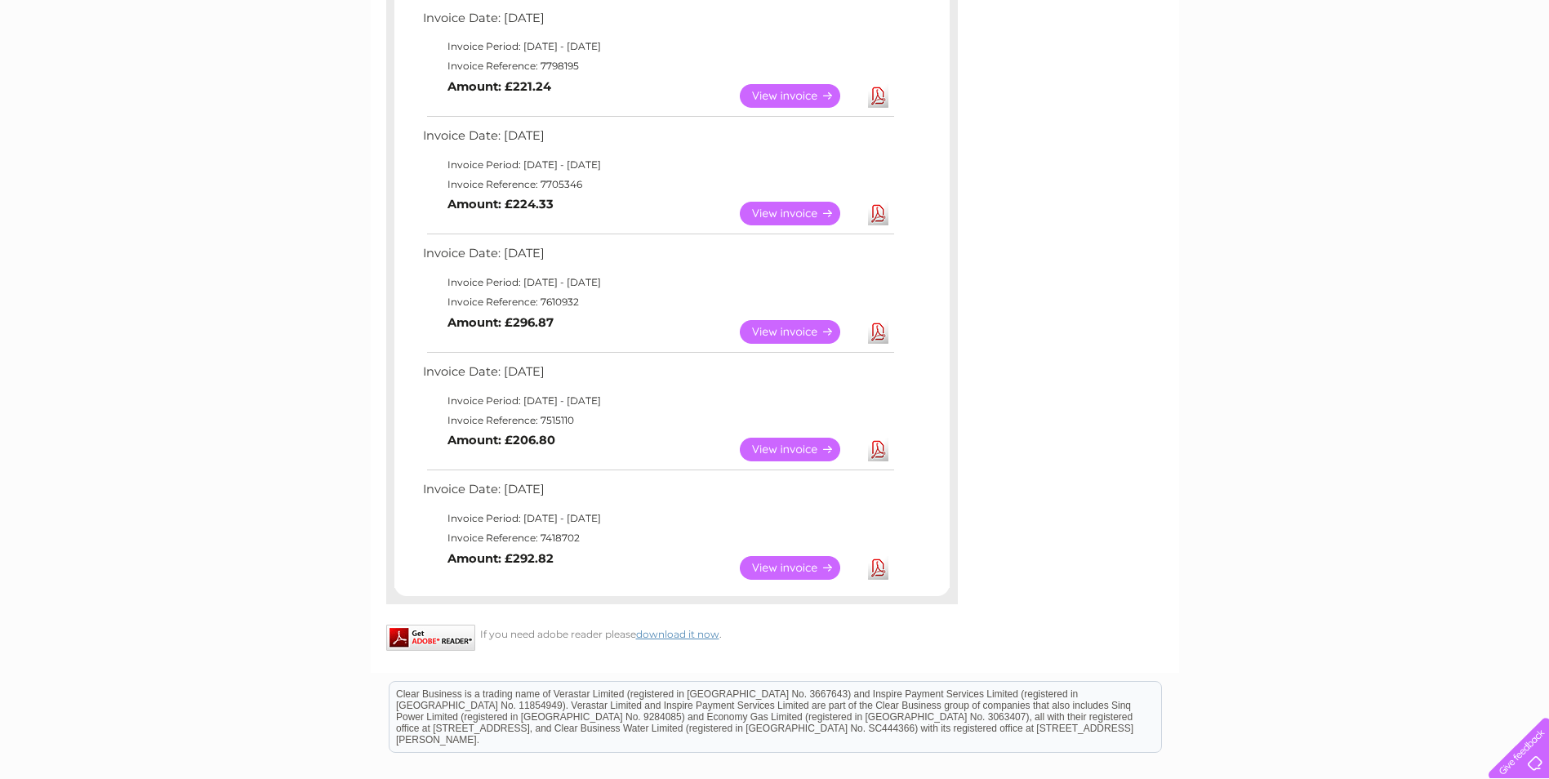
click at [798, 571] on link "View" at bounding box center [800, 568] width 120 height 24
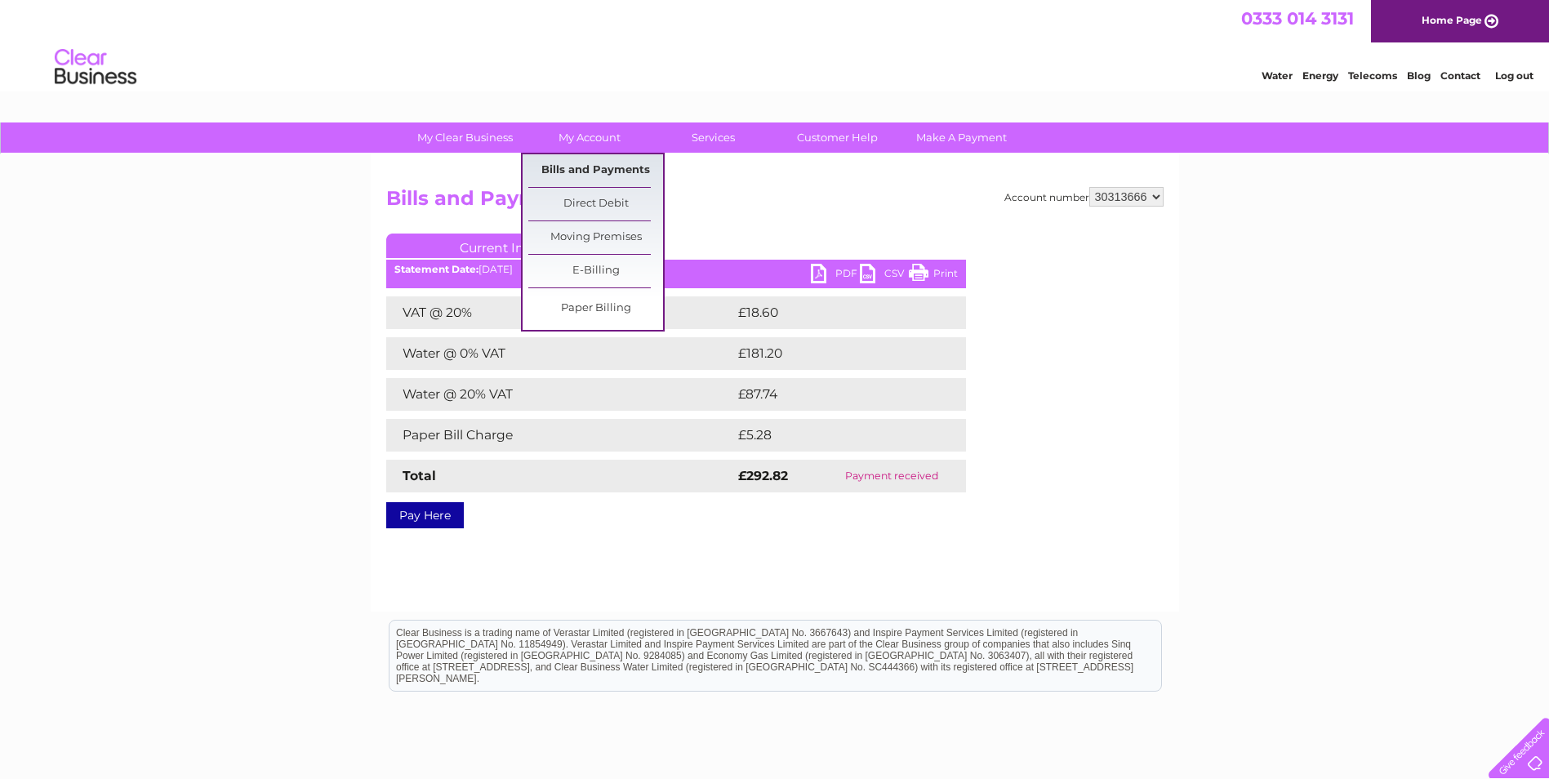
click at [598, 166] on link "Bills and Payments" at bounding box center [595, 170] width 135 height 33
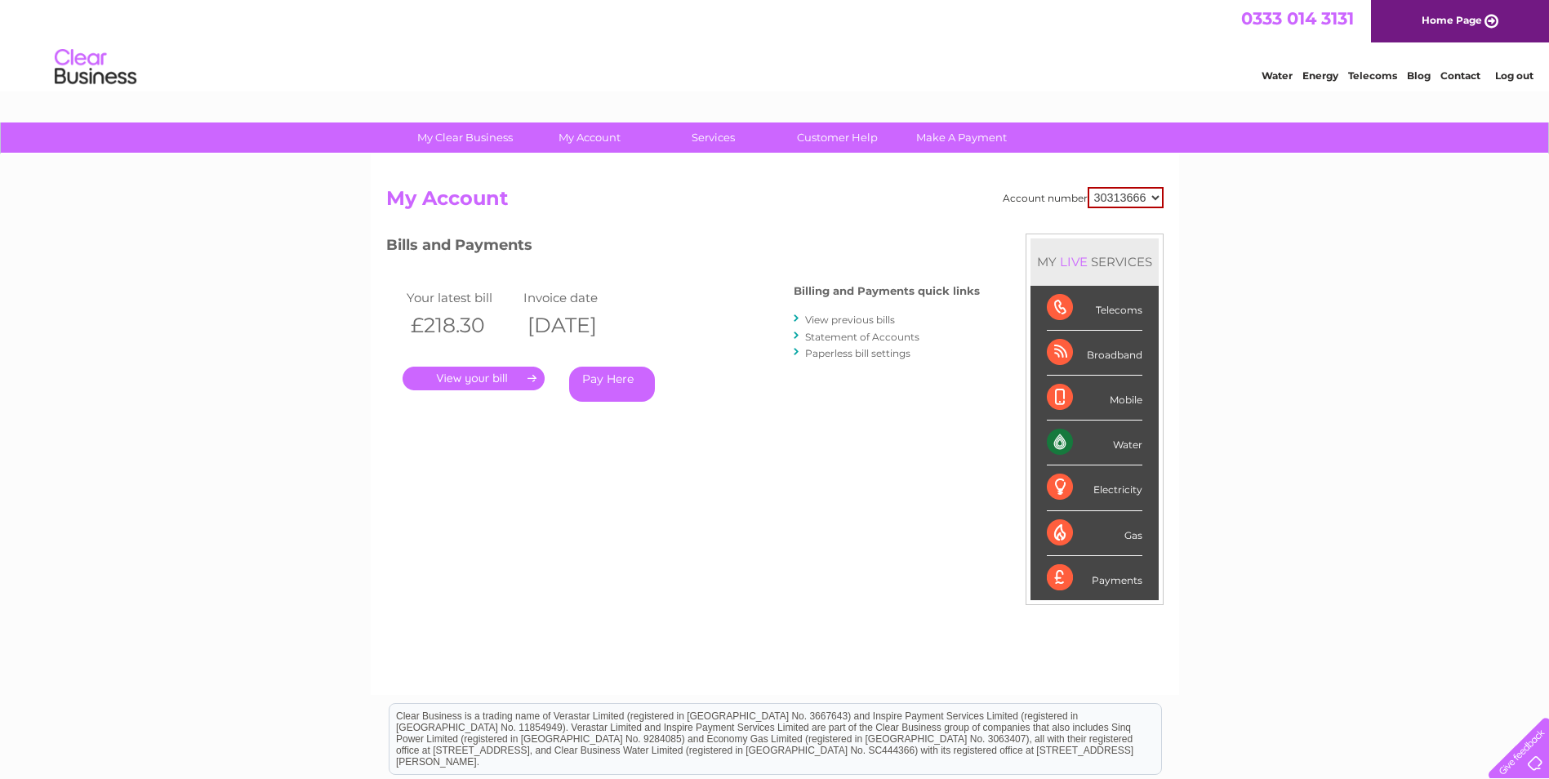
click at [829, 320] on link "View previous bills" at bounding box center [850, 319] width 90 height 12
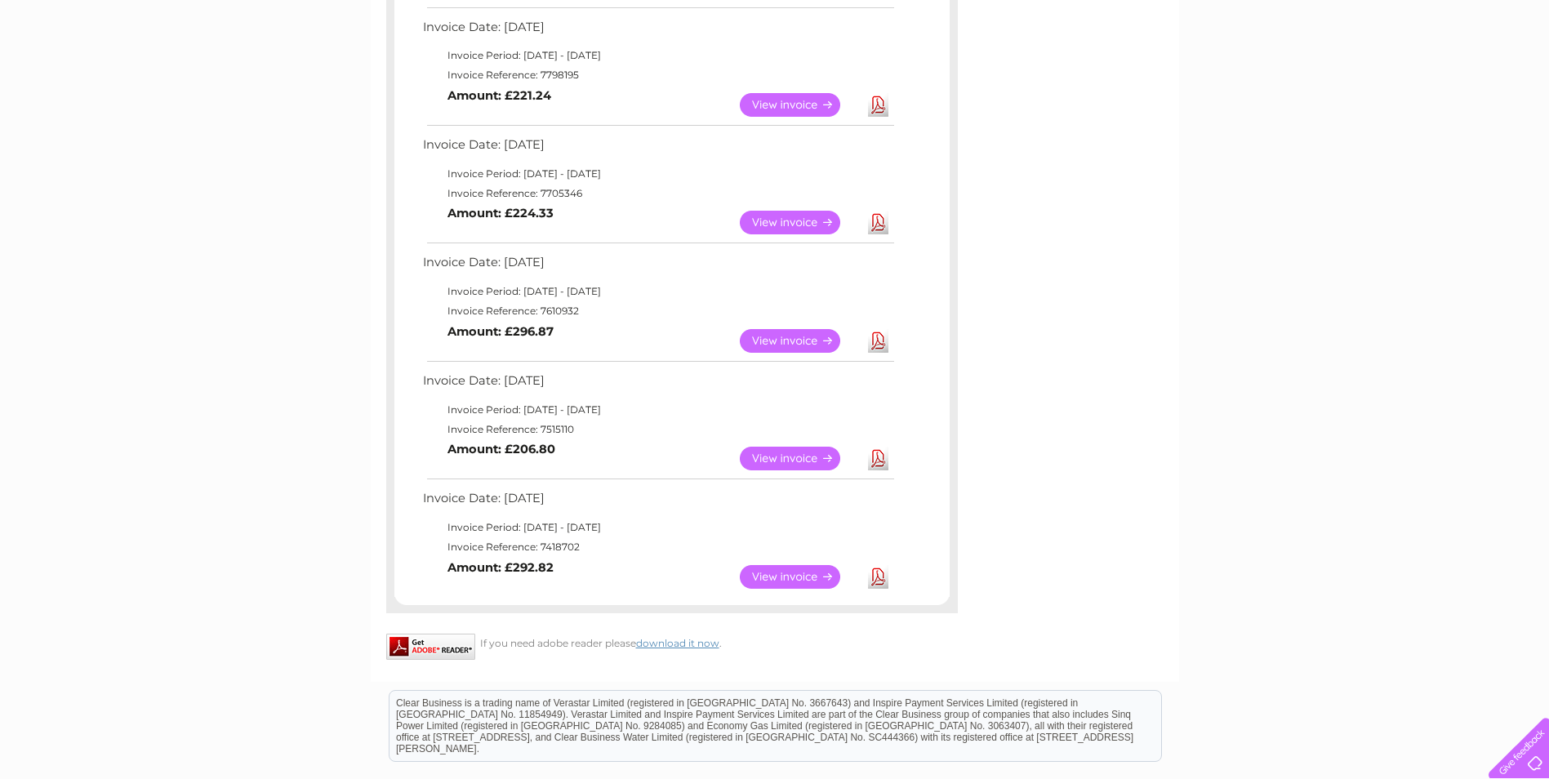
scroll to position [653, 0]
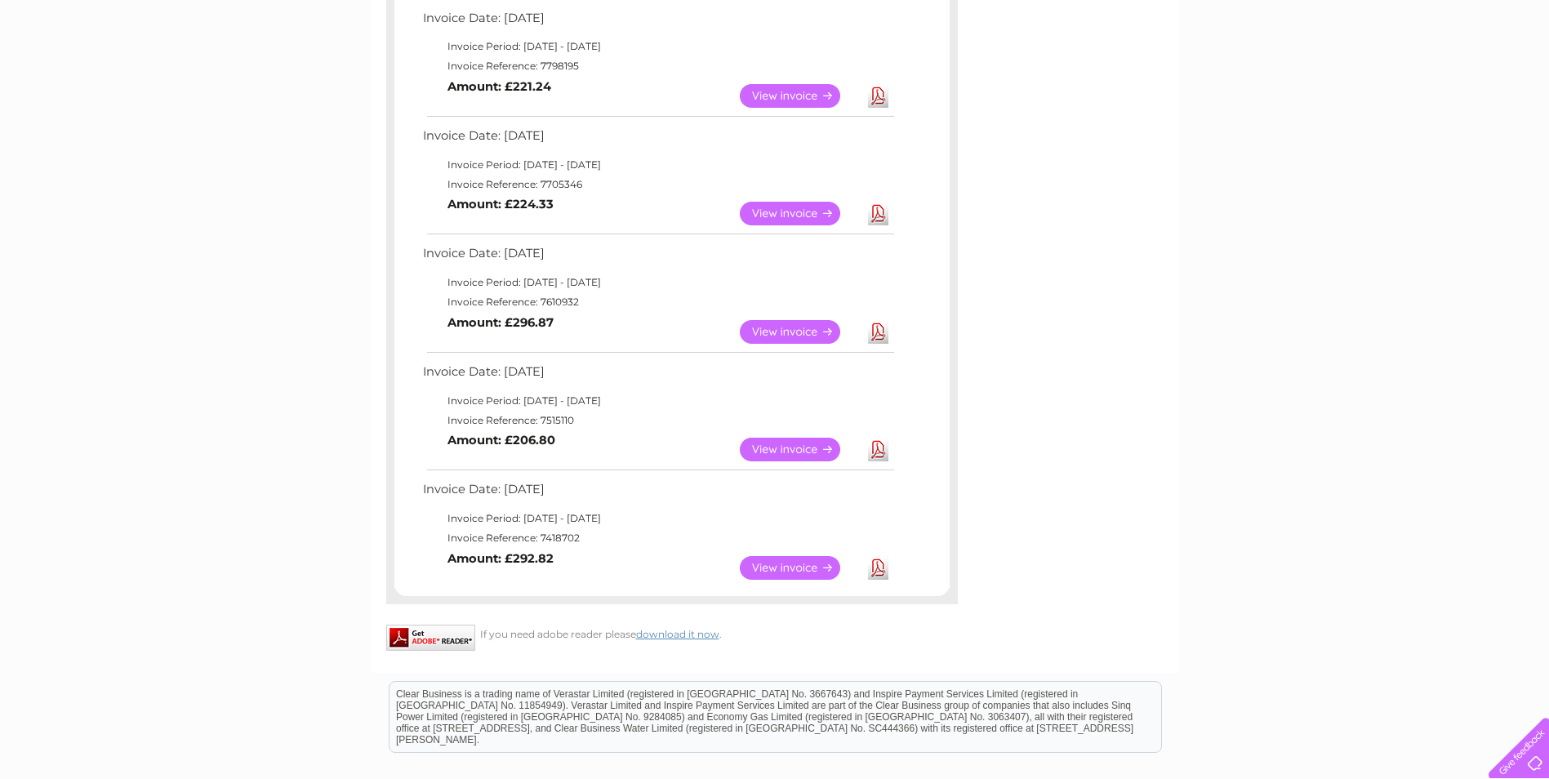
click at [771, 450] on link "View" at bounding box center [800, 450] width 120 height 24
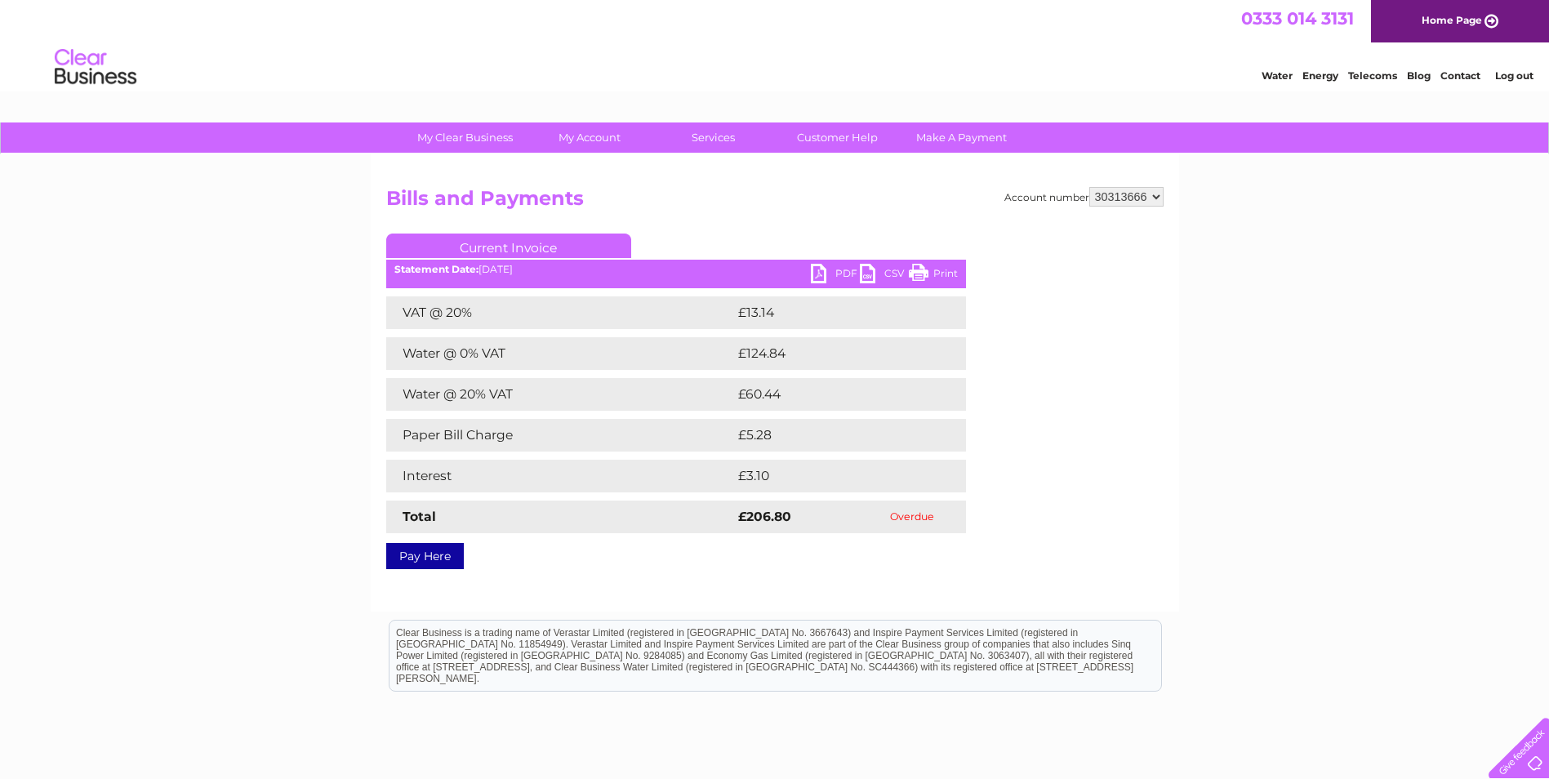
click at [847, 273] on link "PDF" at bounding box center [835, 276] width 49 height 24
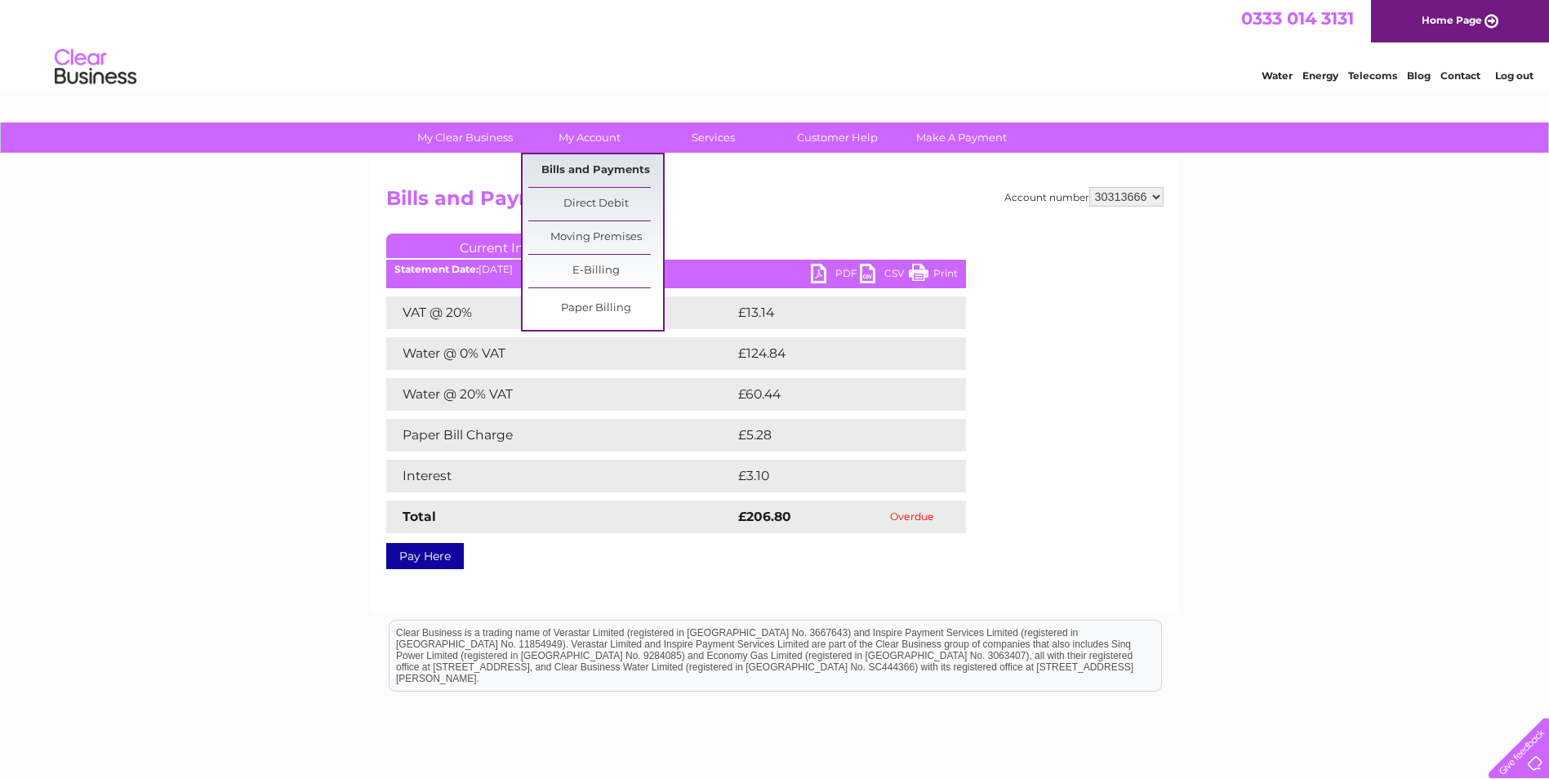
click at [588, 164] on link "Bills and Payments" at bounding box center [595, 170] width 135 height 33
click at [597, 170] on link "Bills and Payments" at bounding box center [595, 170] width 135 height 33
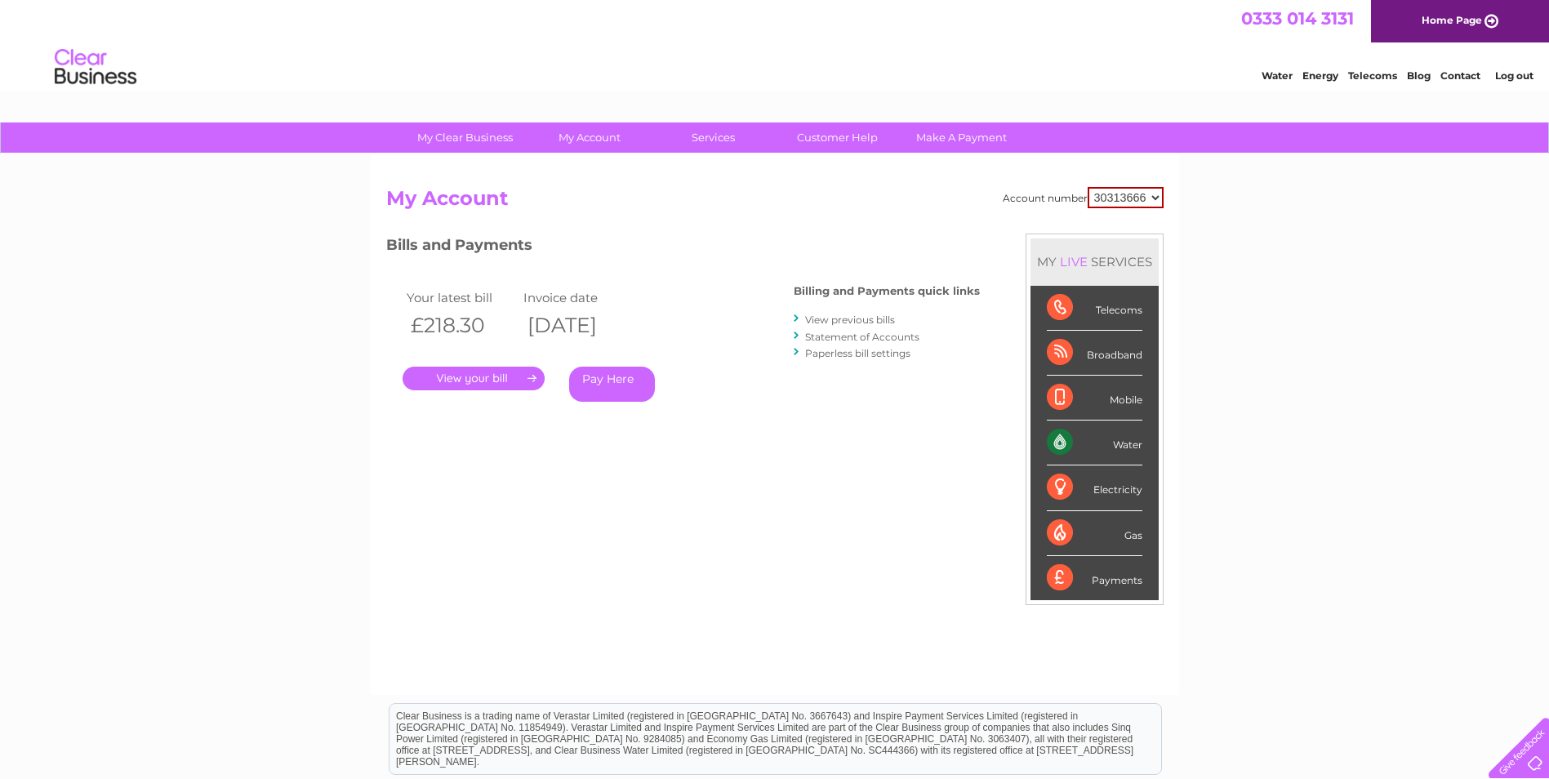
click at [836, 318] on link "View previous bills" at bounding box center [850, 319] width 90 height 12
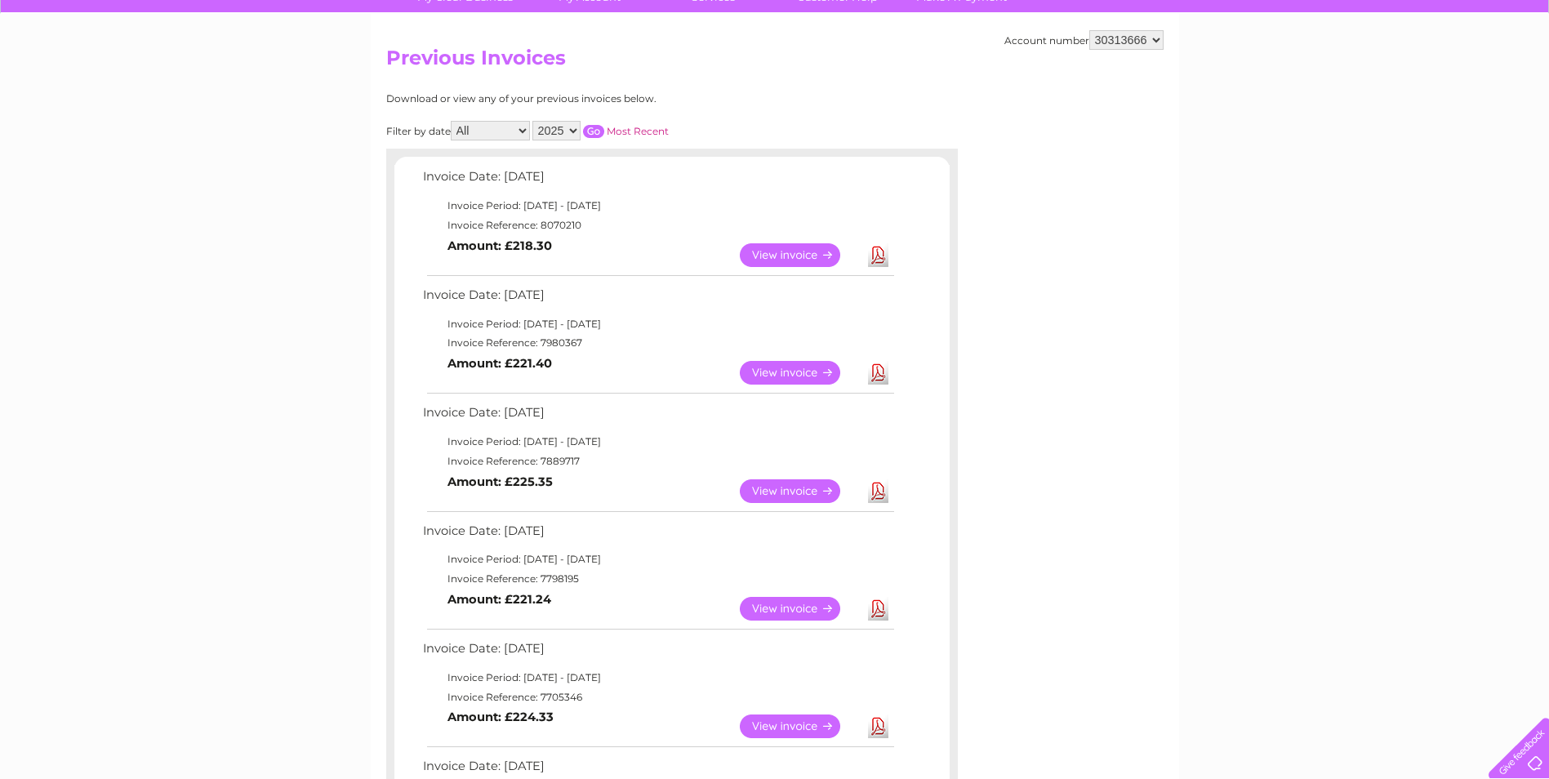
scroll to position [163, 0]
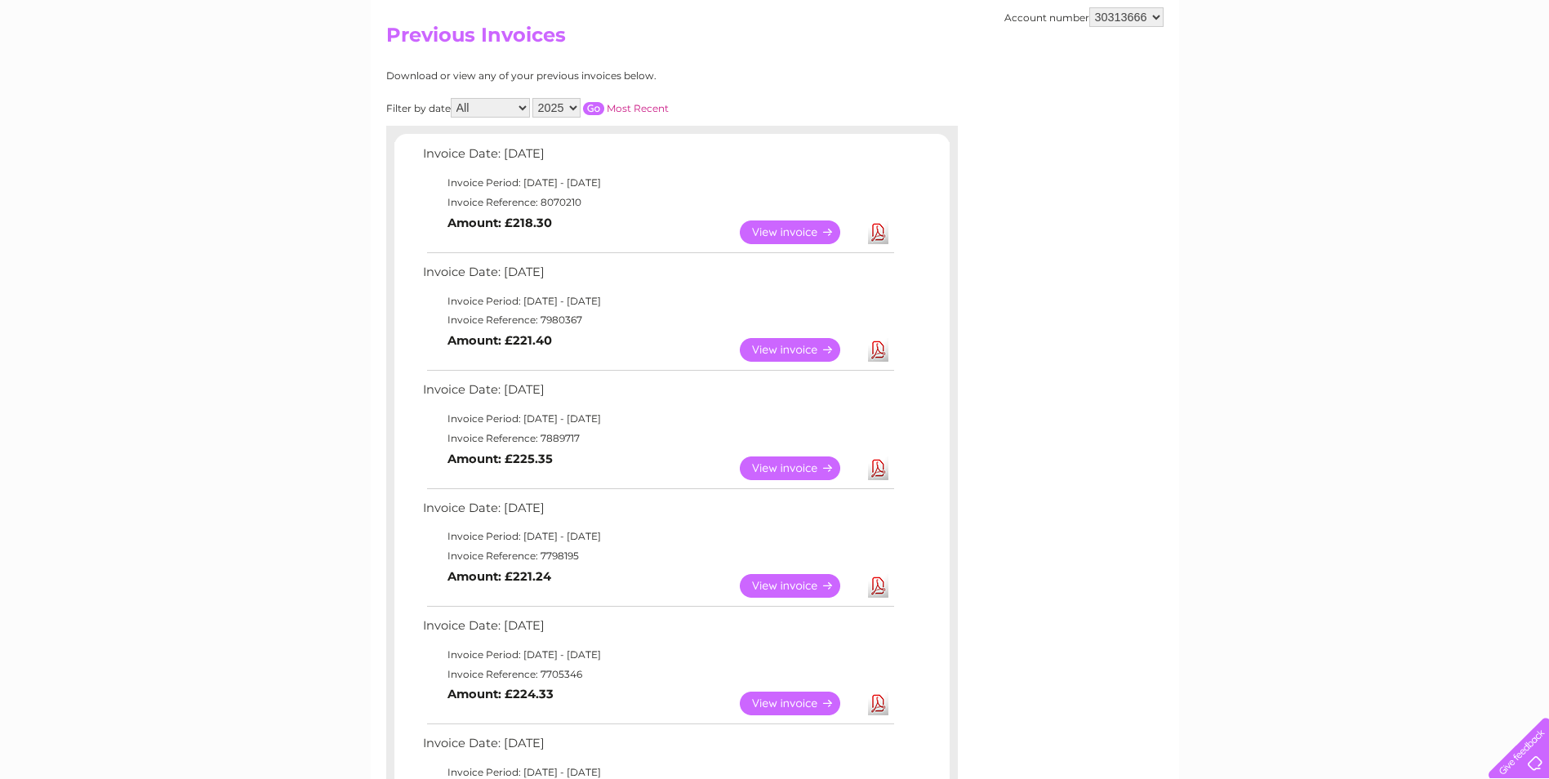
click at [789, 587] on link "View" at bounding box center [800, 586] width 120 height 24
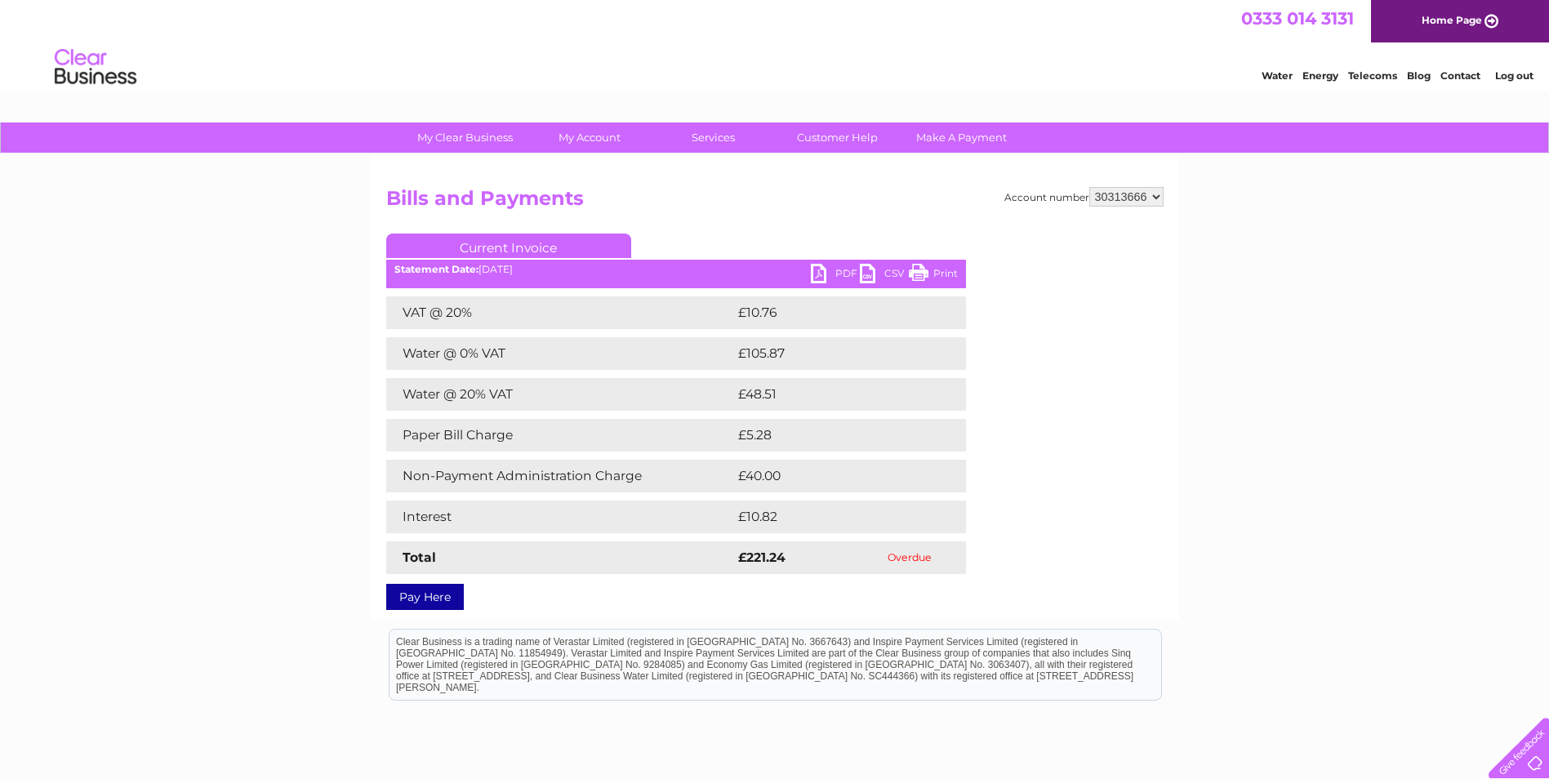
click at [842, 273] on link "PDF" at bounding box center [835, 276] width 49 height 24
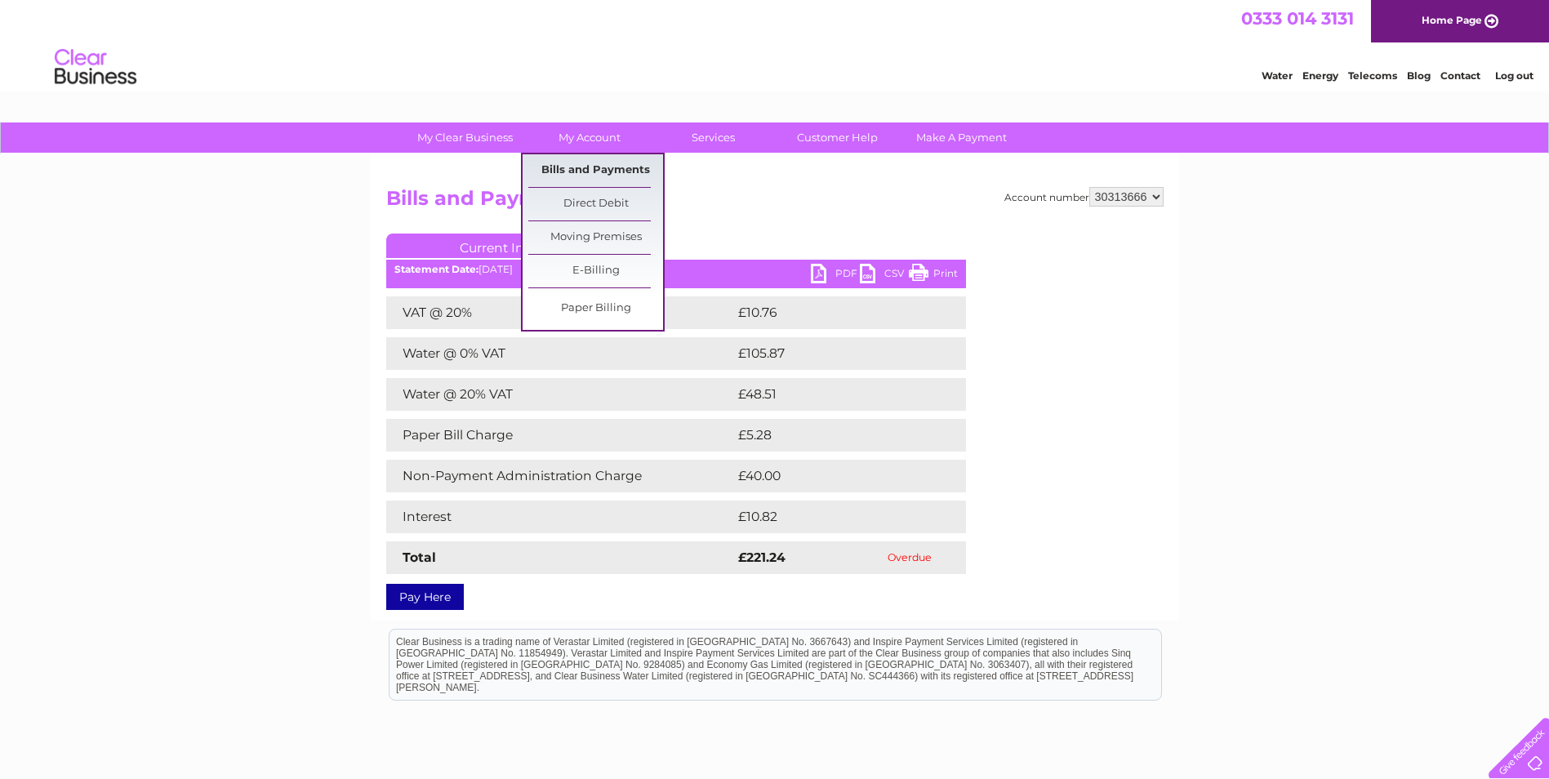
click at [595, 171] on link "Bills and Payments" at bounding box center [595, 170] width 135 height 33
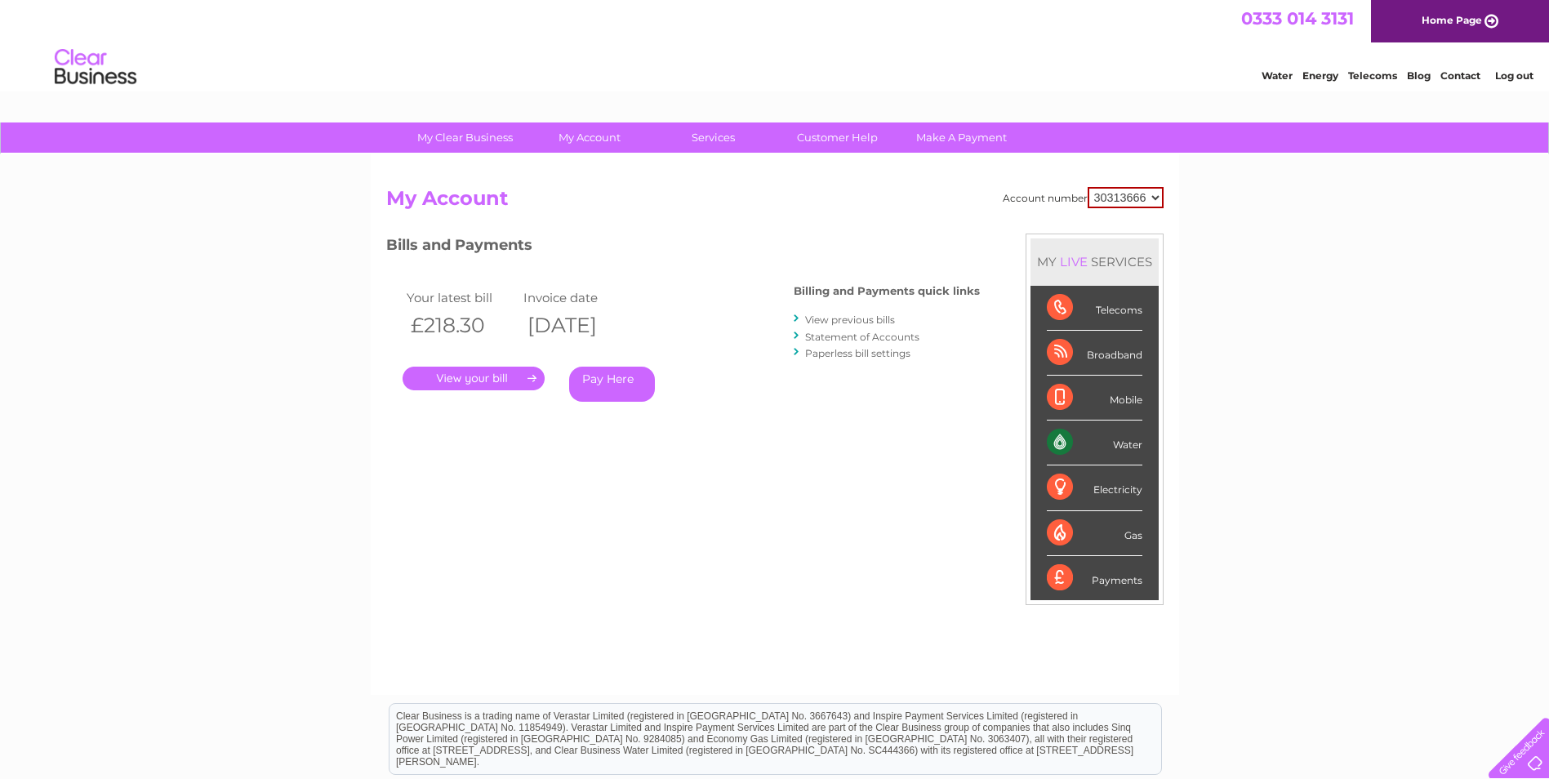
click at [853, 336] on link "Statement of Accounts" at bounding box center [862, 337] width 114 height 12
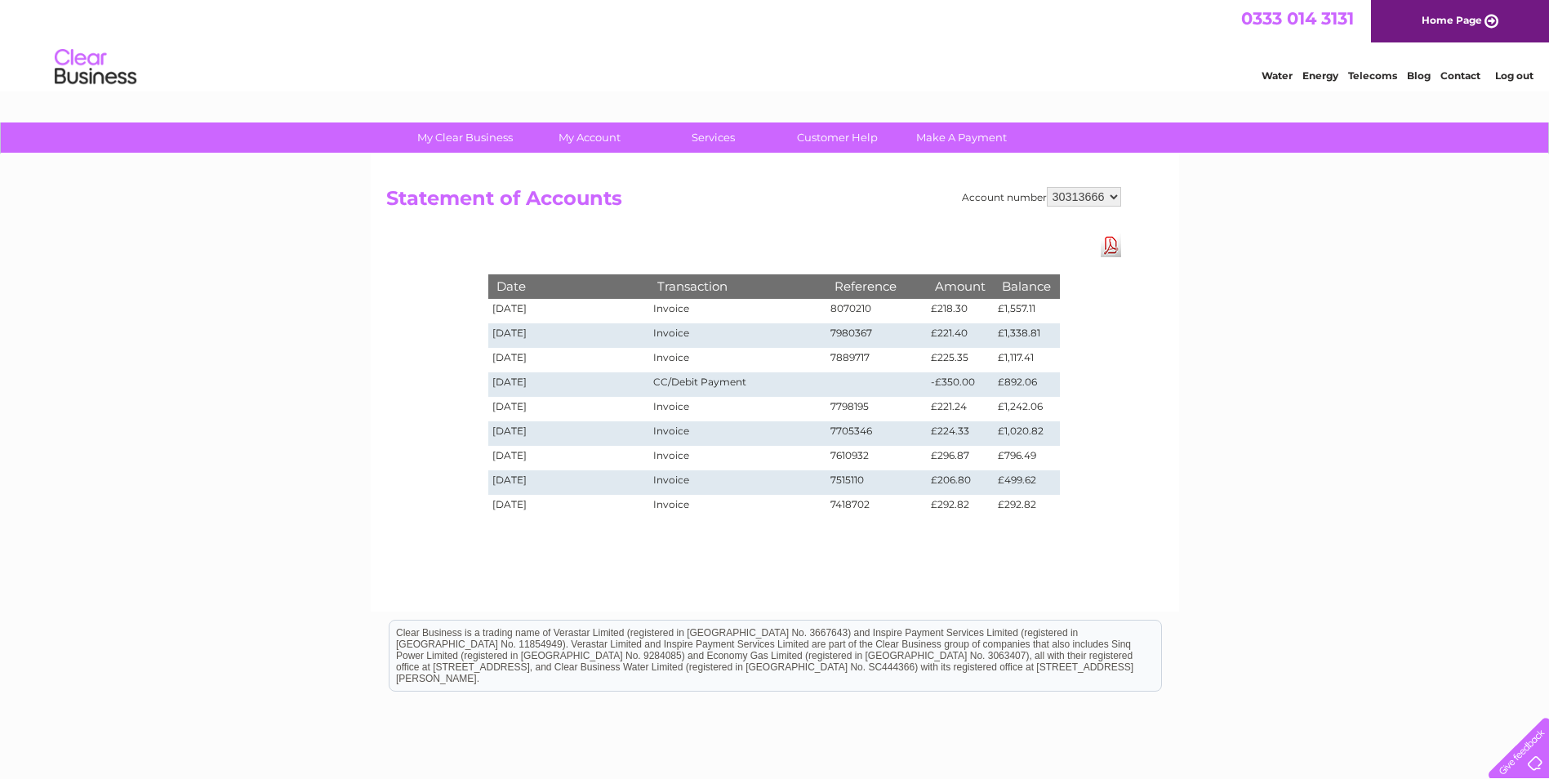
click at [380, 393] on div "Account number 30313666 Statement of Accounts Download Pdf Date Transaction Ref…" at bounding box center [775, 382] width 808 height 457
click at [699, 309] on td "Invoice" at bounding box center [737, 311] width 176 height 24
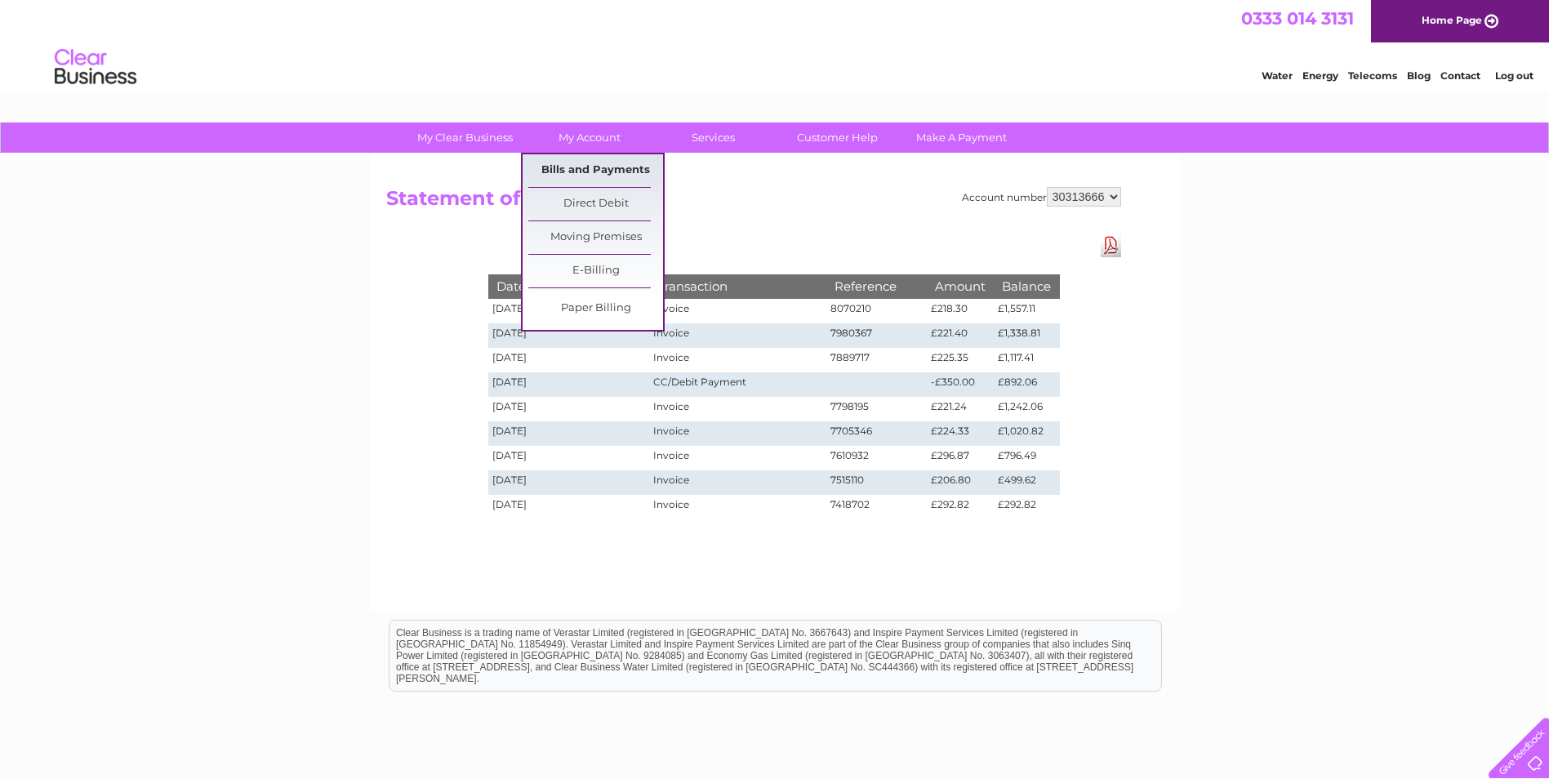
click at [602, 168] on link "Bills and Payments" at bounding box center [595, 170] width 135 height 33
click at [603, 168] on link "Bills and Payments" at bounding box center [595, 170] width 135 height 33
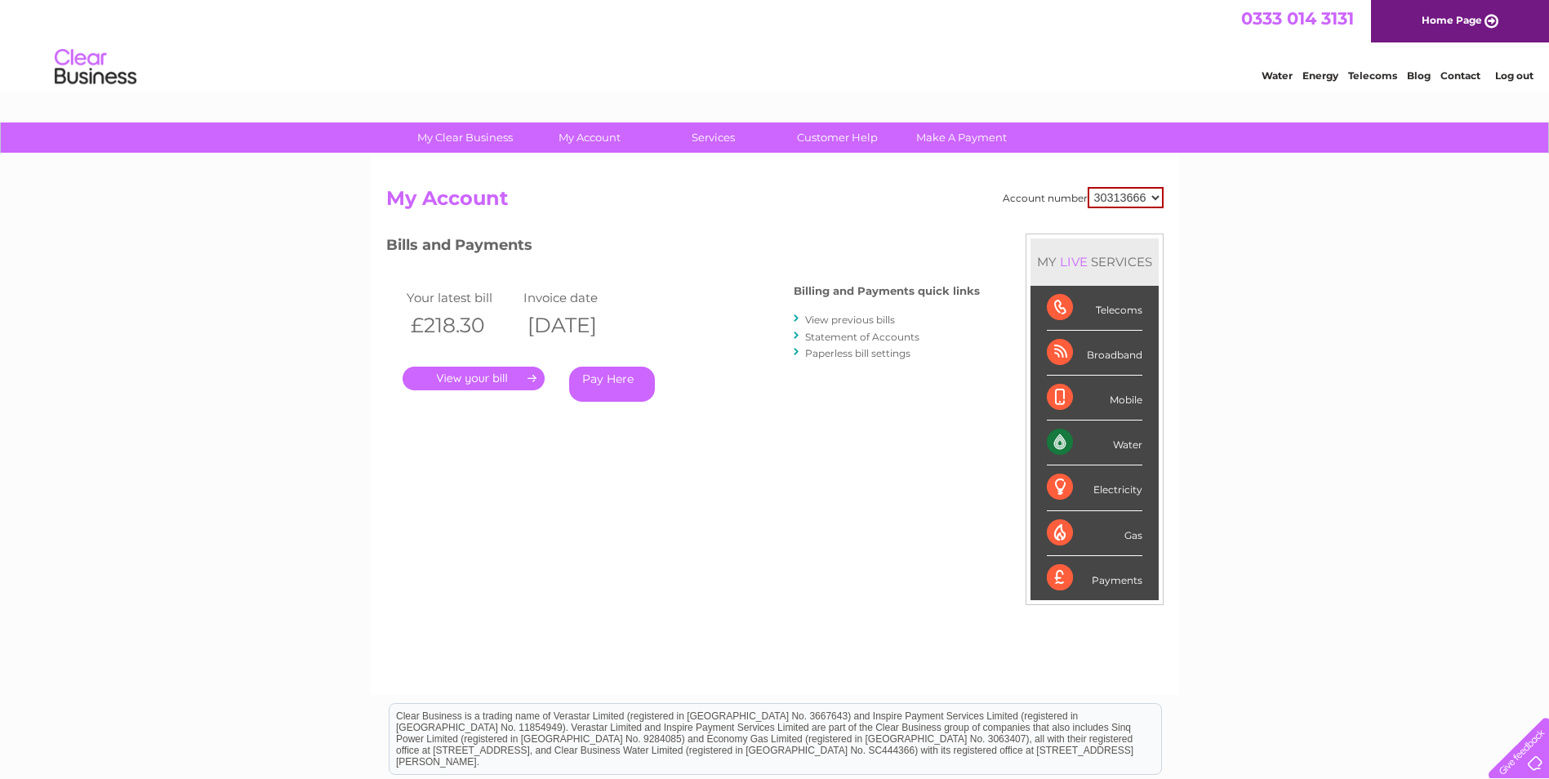
click at [491, 381] on link "." at bounding box center [473, 379] width 142 height 24
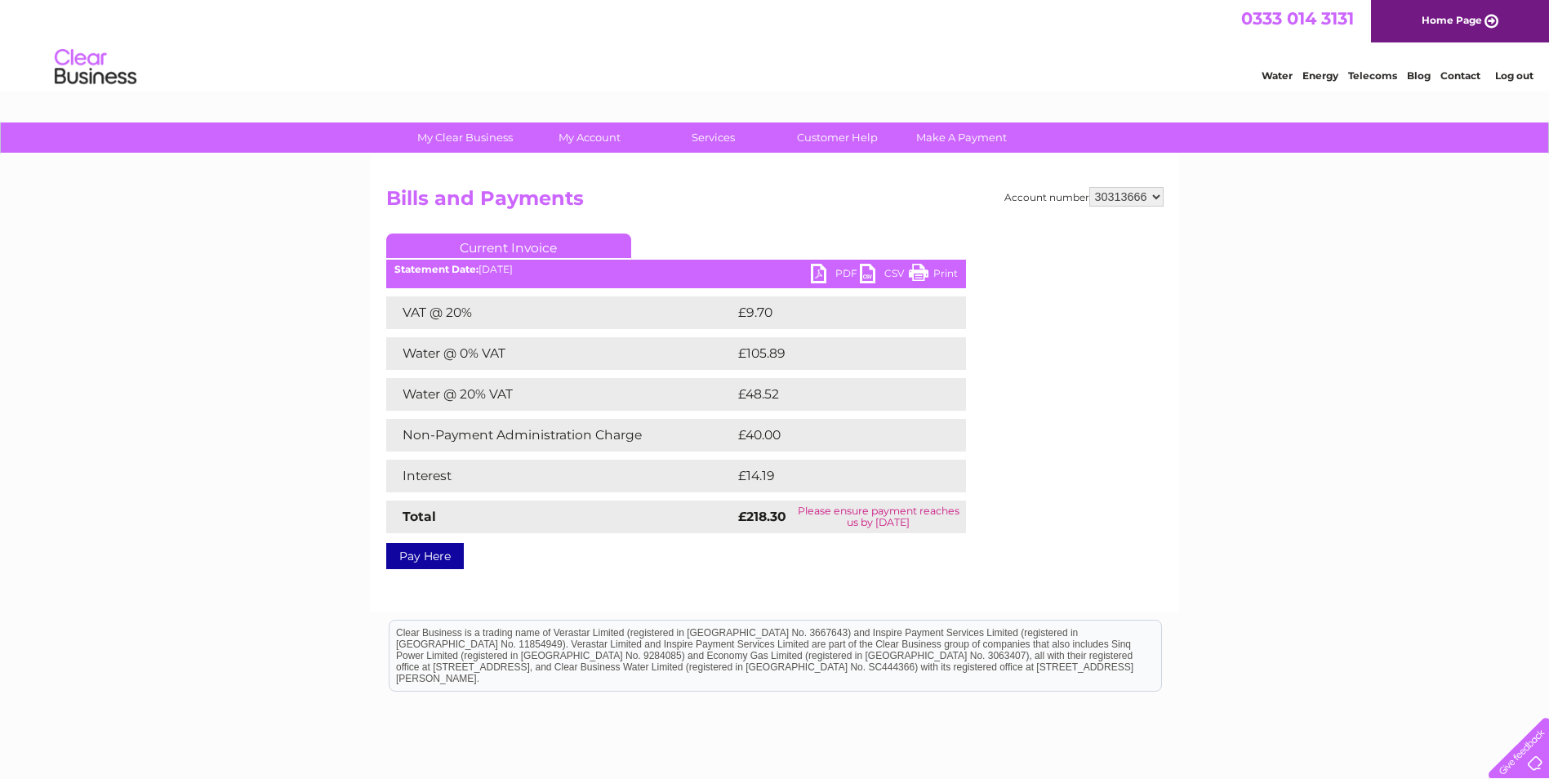
click at [831, 280] on link "PDF" at bounding box center [835, 276] width 49 height 24
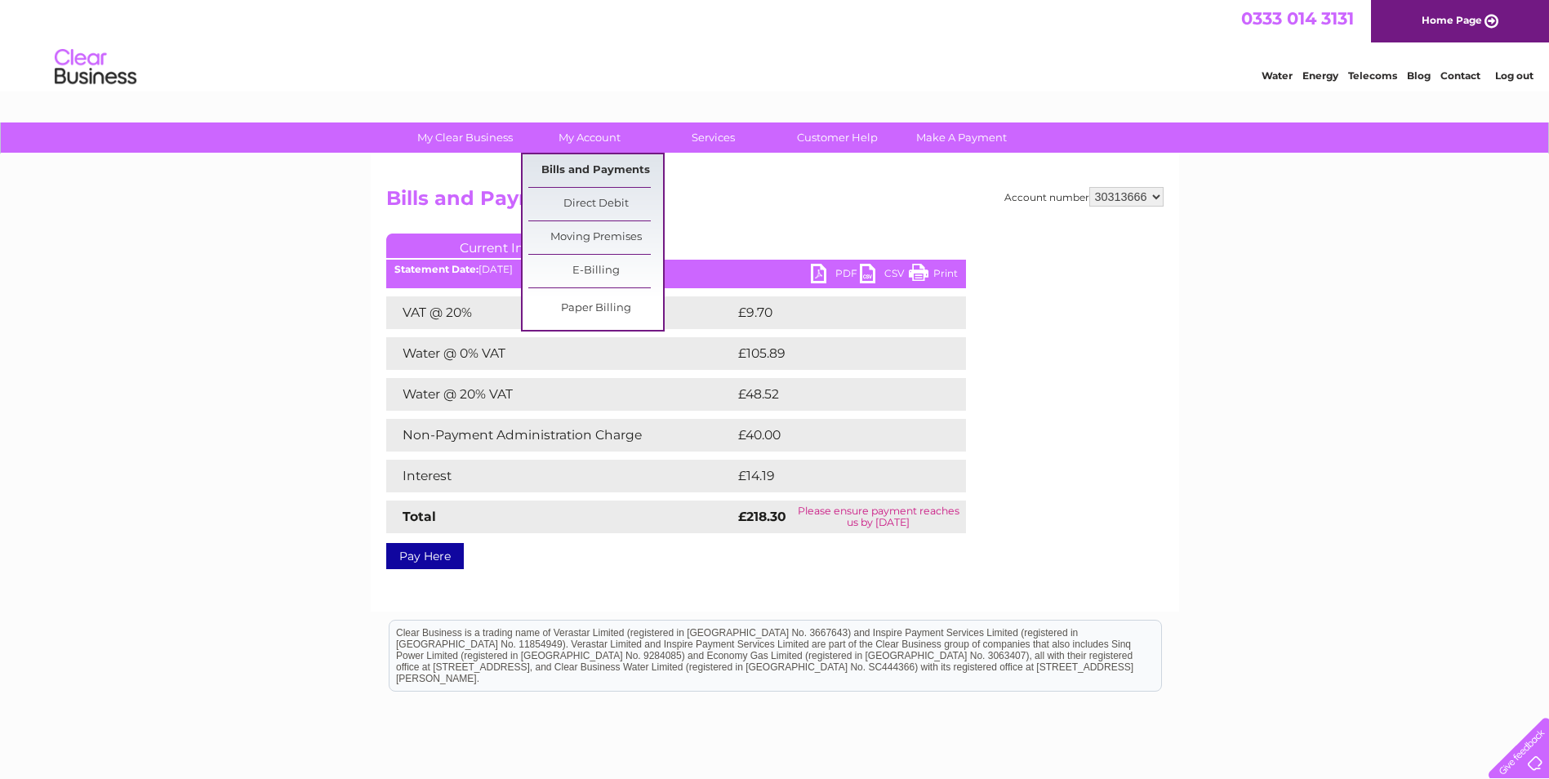
click at [589, 168] on link "Bills and Payments" at bounding box center [595, 170] width 135 height 33
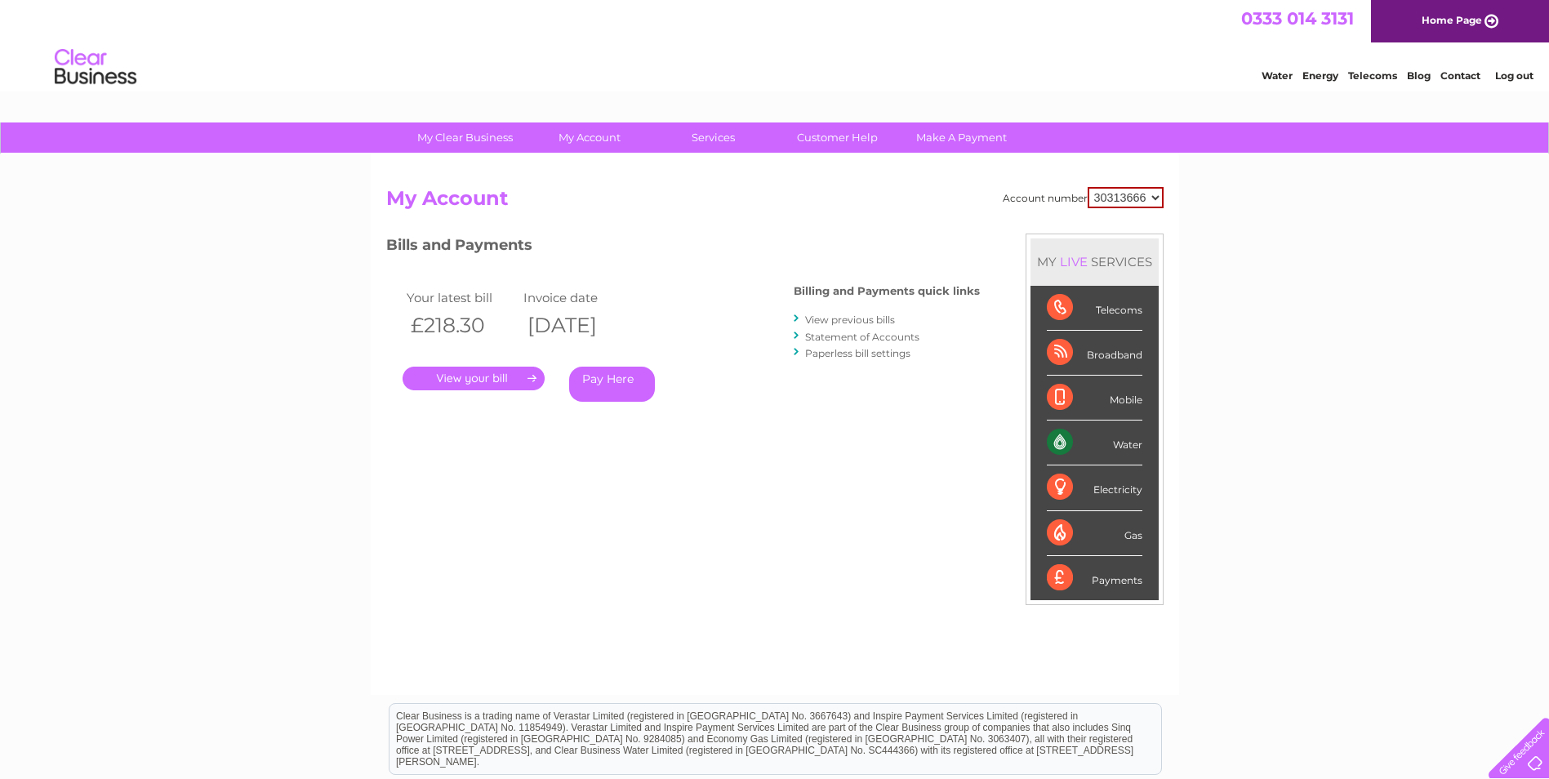
click at [846, 324] on link "View previous bills" at bounding box center [850, 319] width 90 height 12
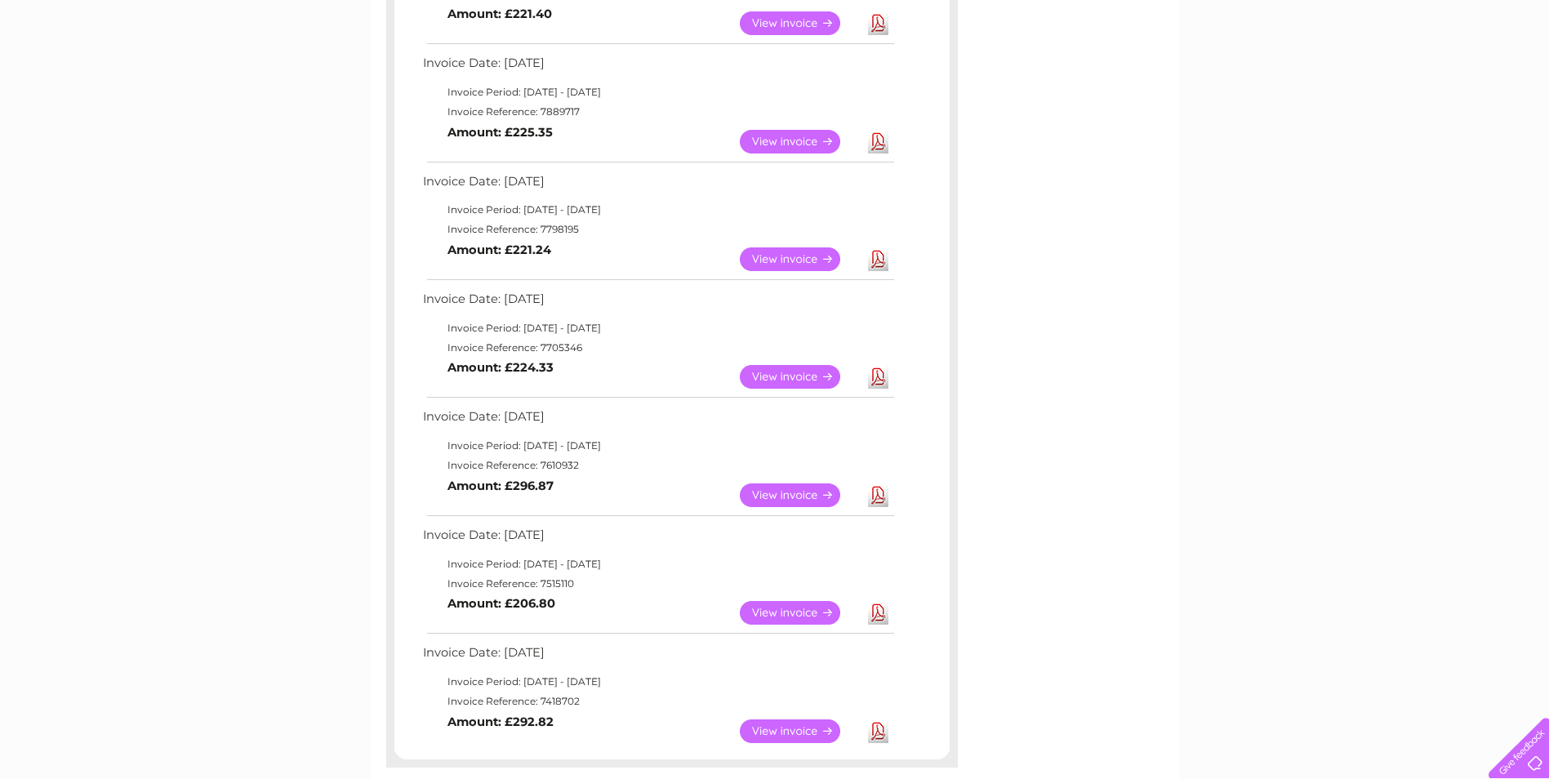
scroll to position [571, 0]
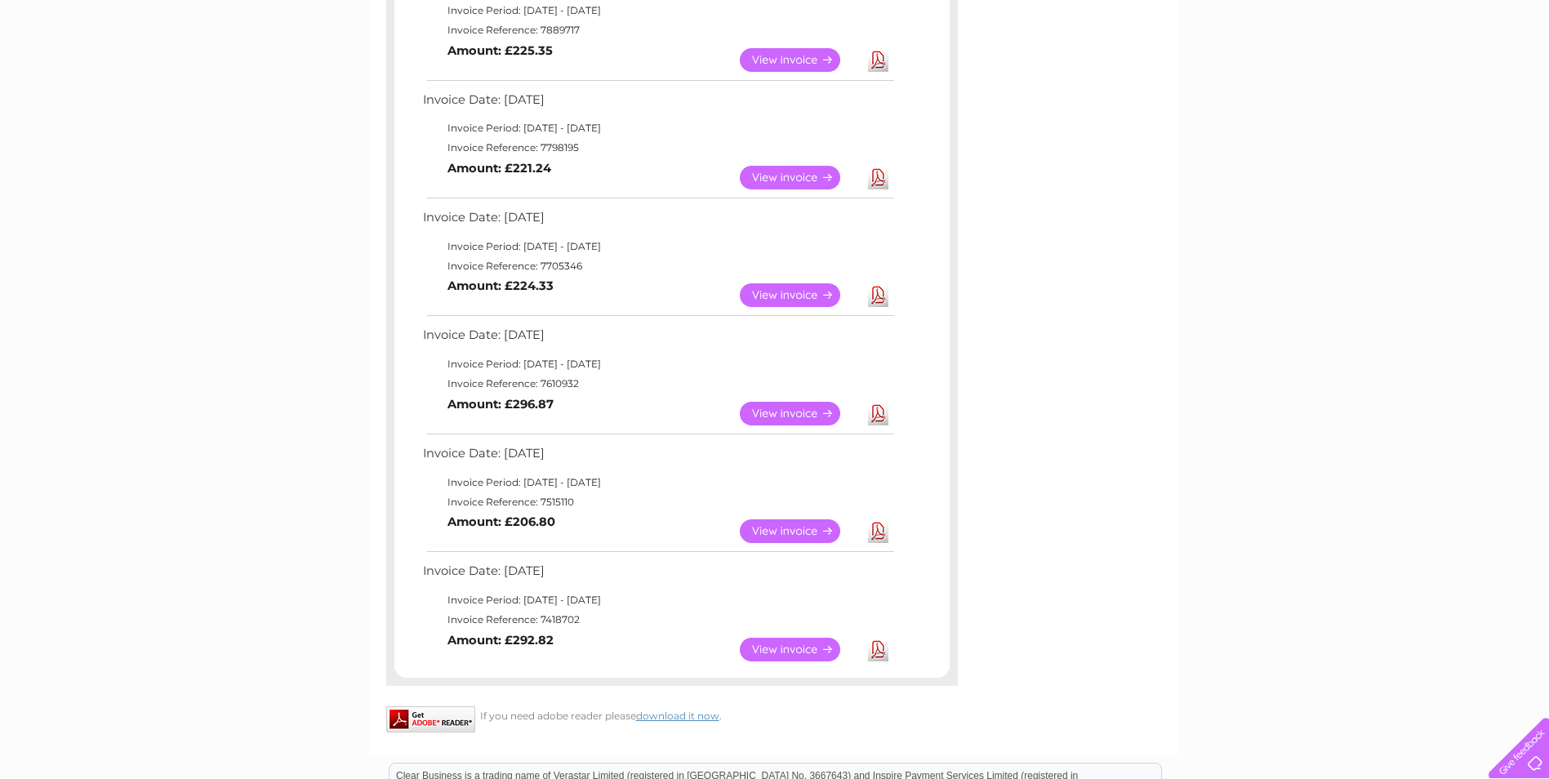
click at [782, 536] on link "View" at bounding box center [800, 531] width 120 height 24
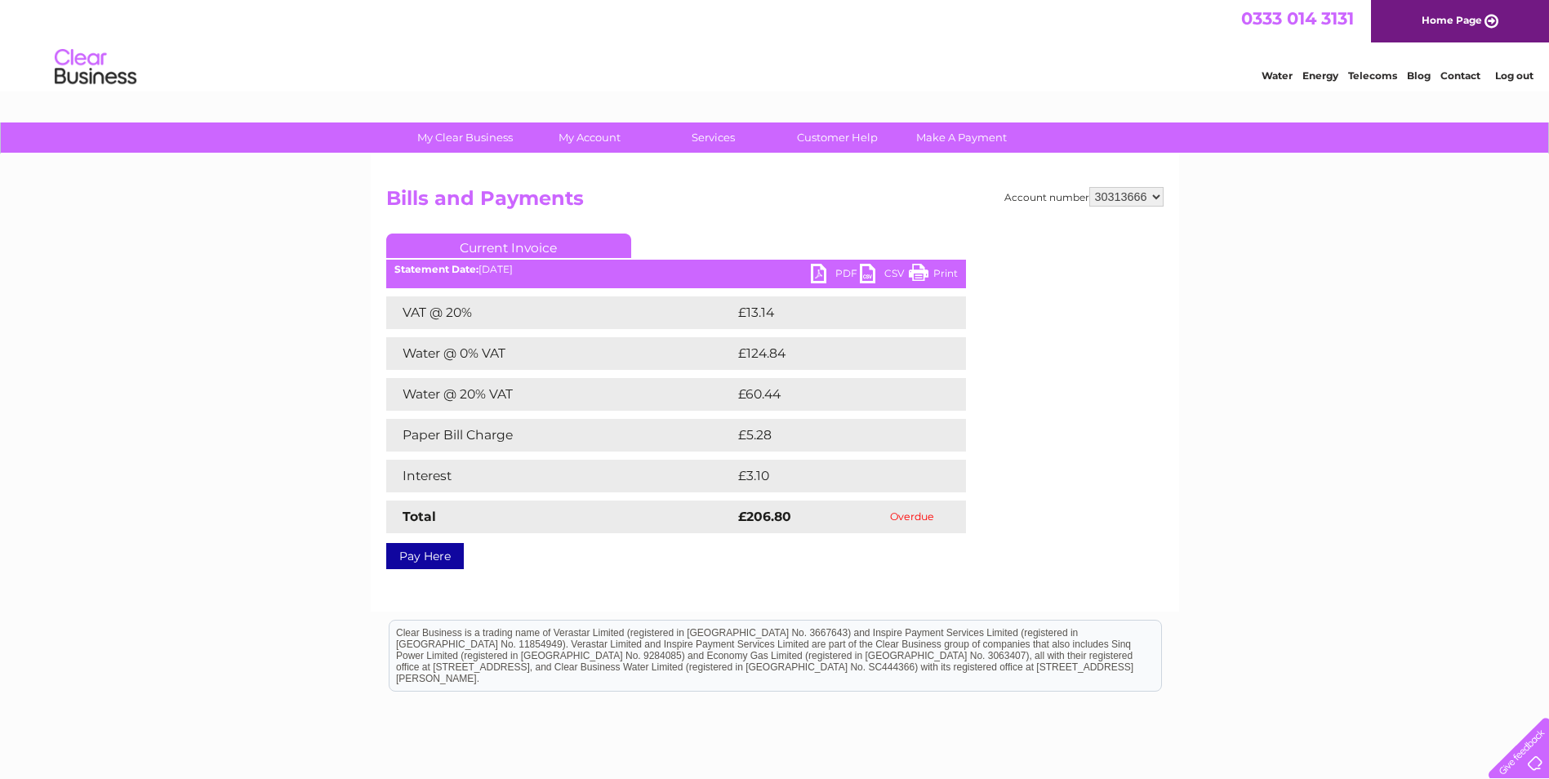
click at [839, 269] on link "PDF" at bounding box center [835, 276] width 49 height 24
